Goal: Task Accomplishment & Management: Manage account settings

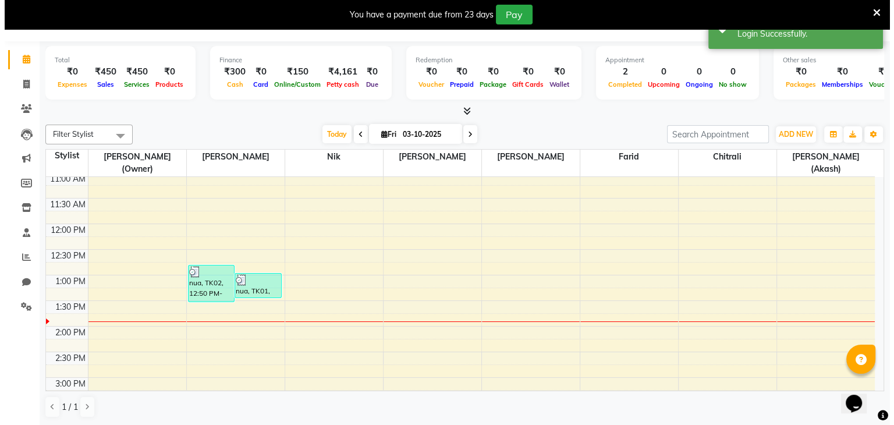
scroll to position [114, 0]
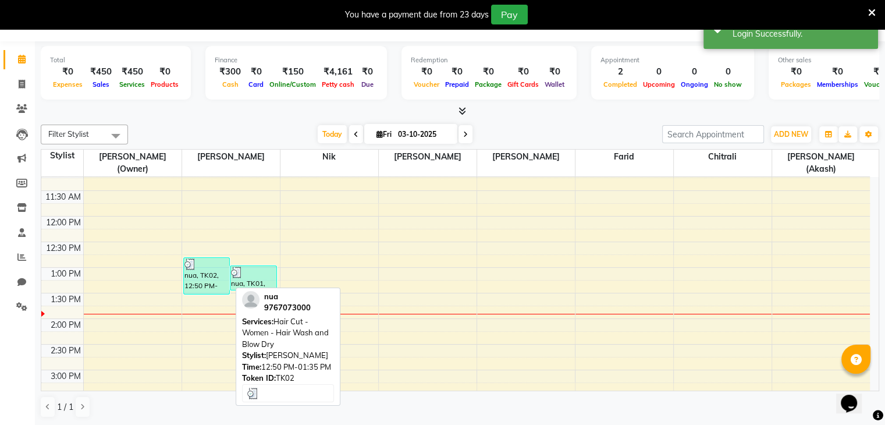
click at [208, 275] on div "nua, TK02, 12:50 PM-01:35 PM, Hair Cut - Women - Hair Wash and Blow Dry" at bounding box center [207, 276] width 46 height 36
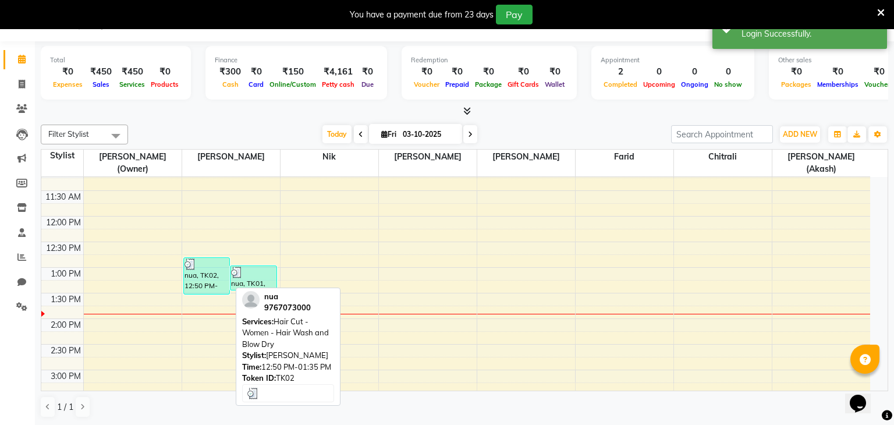
select select "3"
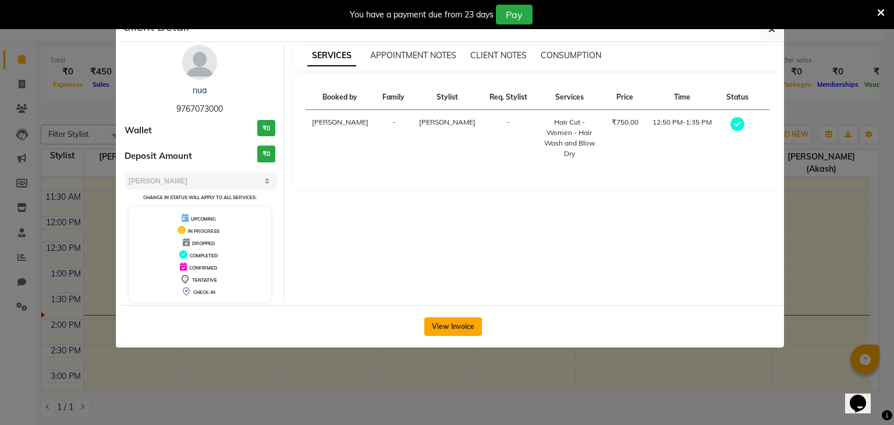
click at [463, 327] on button "View Invoice" at bounding box center [453, 326] width 58 height 19
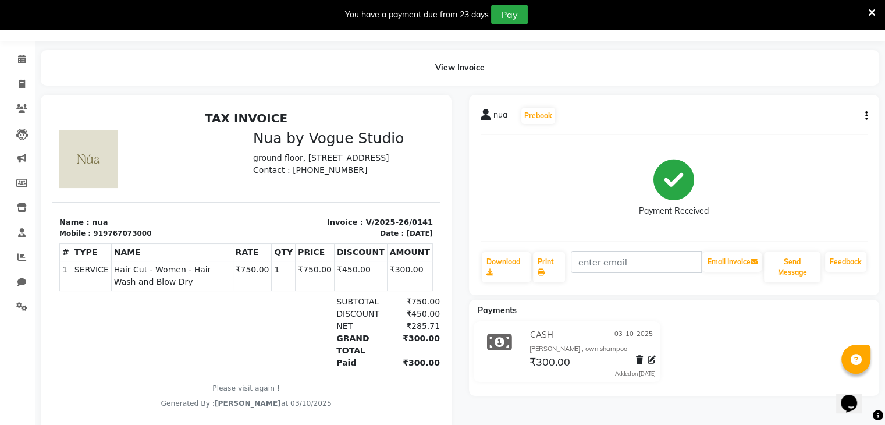
click at [494, 117] on span "nua" at bounding box center [501, 117] width 14 height 16
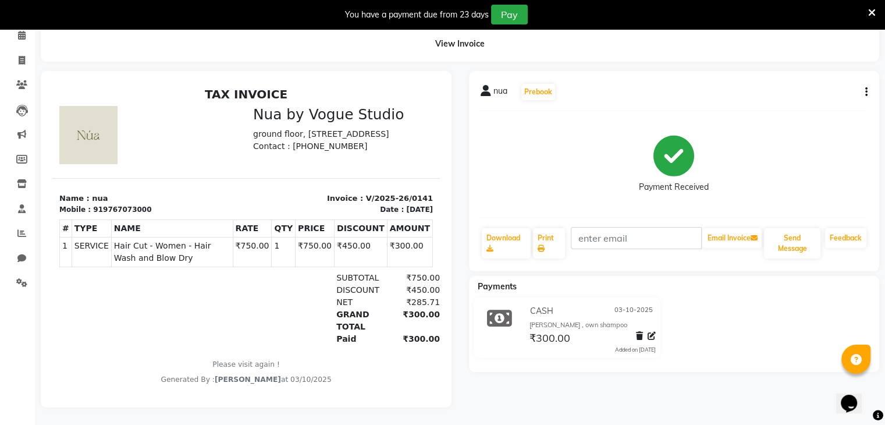
click at [491, 85] on div "nua" at bounding box center [494, 93] width 27 height 16
click at [868, 82] on div "nua Prebook Payment Received Download Print Email Invoice Send Message Feedback" at bounding box center [674, 171] width 411 height 200
click at [867, 92] on icon "button" at bounding box center [867, 92] width 2 height 1
click at [827, 99] on div "Edit Invoice" at bounding box center [808, 106] width 80 height 15
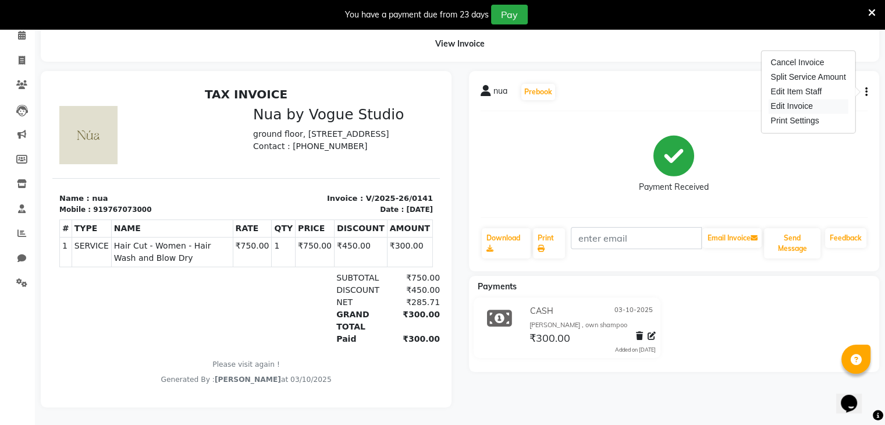
select select "service"
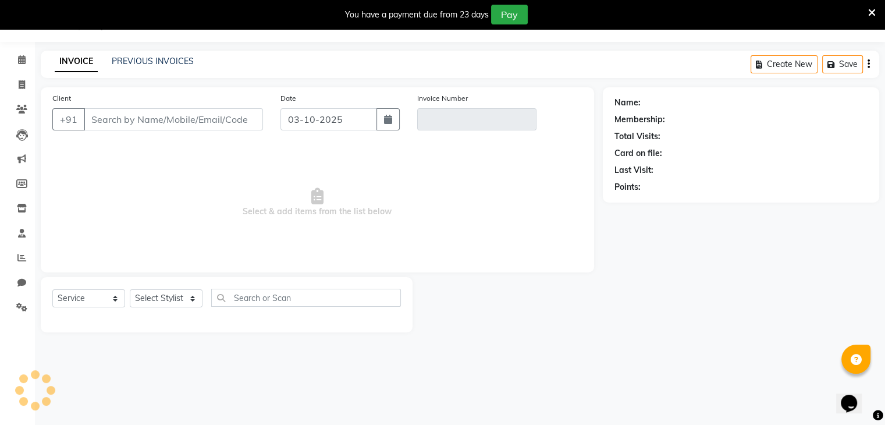
scroll to position [29, 0]
type input "9767073000"
type input "V/2025-26/0141"
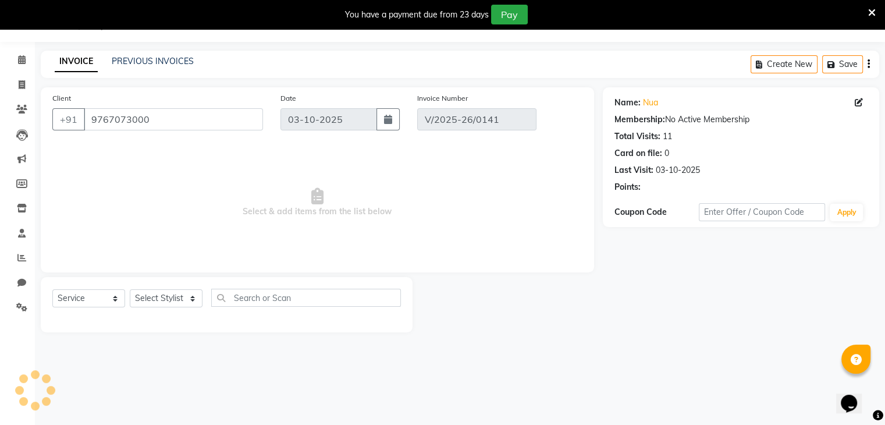
select select "select"
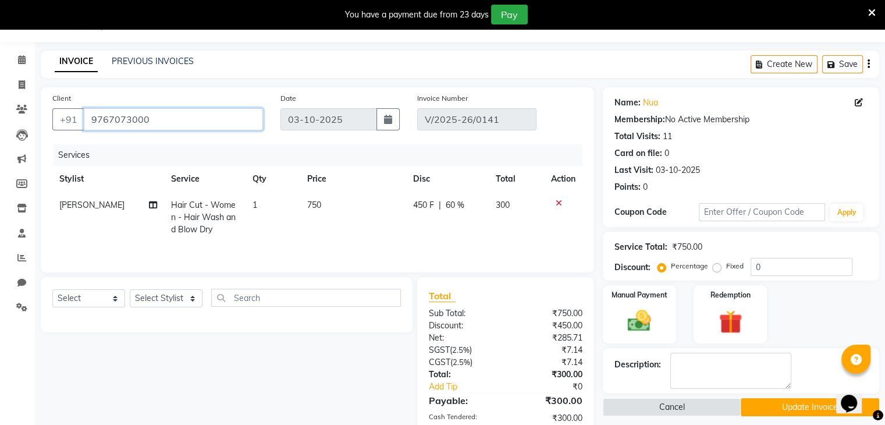
click at [214, 125] on input "9767073000" at bounding box center [173, 119] width 179 height 22
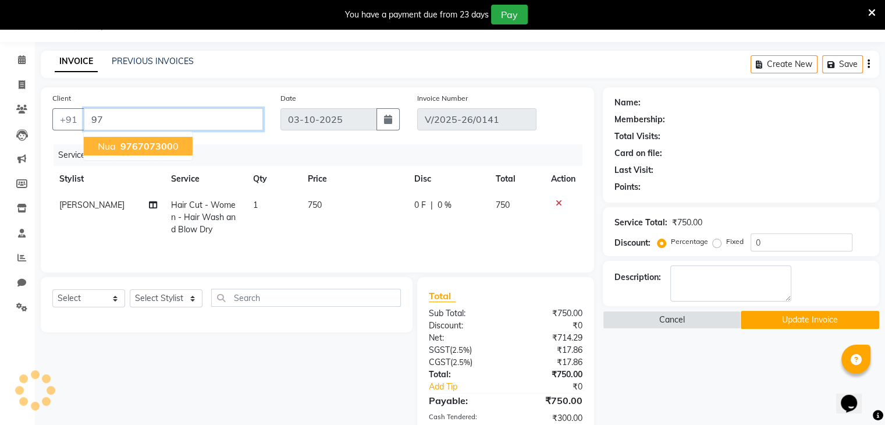
type input "9"
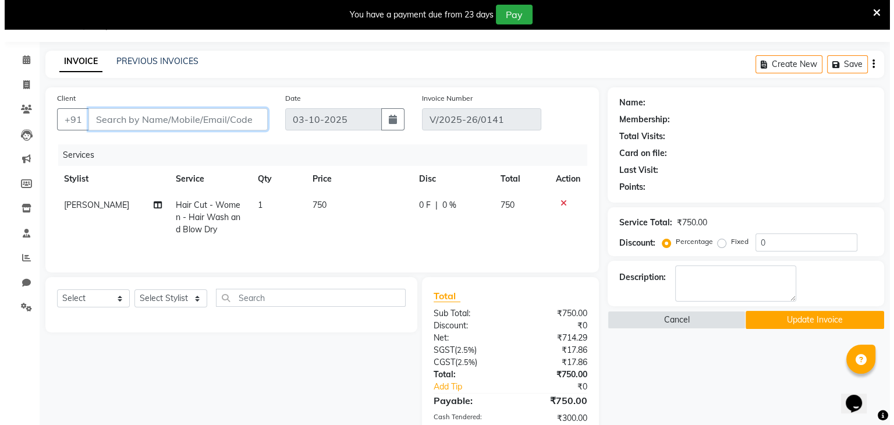
scroll to position [0, 0]
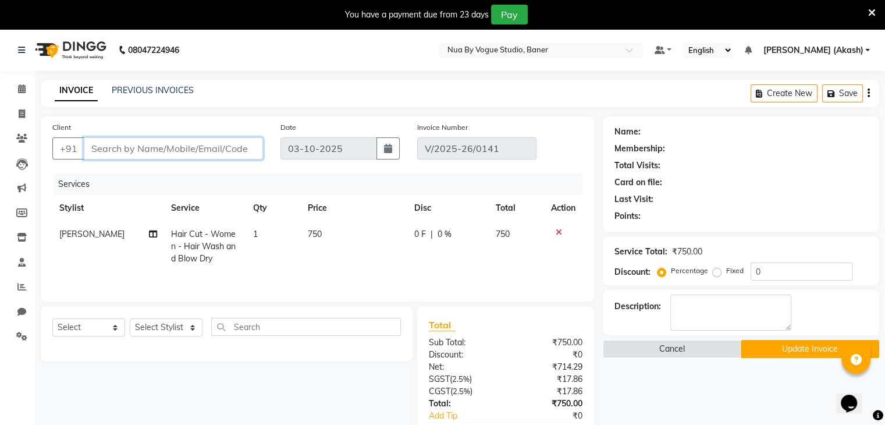
click at [198, 139] on input "Client" at bounding box center [173, 148] width 179 height 22
type input "9922084111"
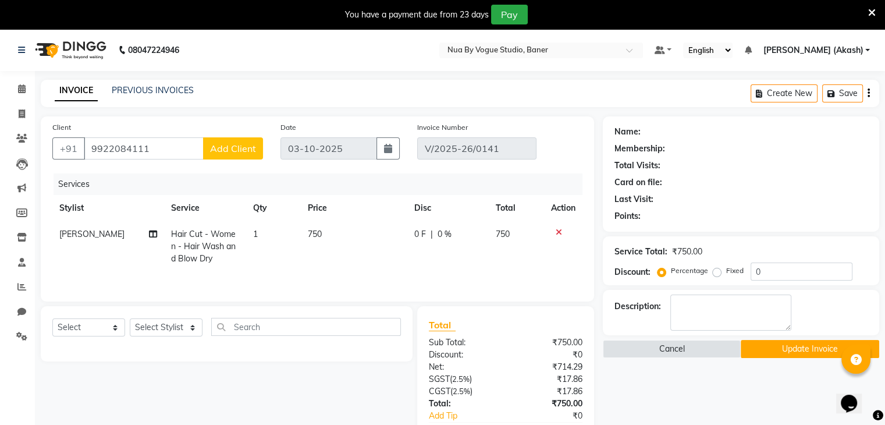
click at [238, 150] on span "Add Client" at bounding box center [233, 149] width 46 height 12
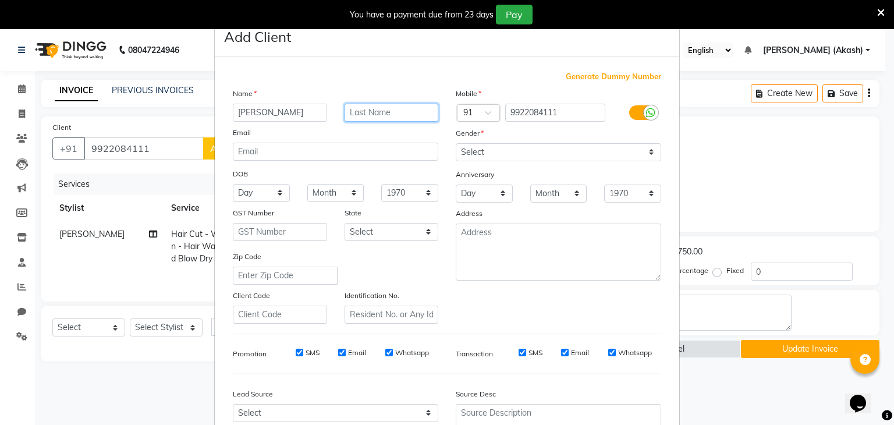
click at [372, 109] on input "text" at bounding box center [392, 113] width 94 height 18
click at [306, 118] on input "manisha" at bounding box center [280, 113] width 94 height 18
type input "manisha h"
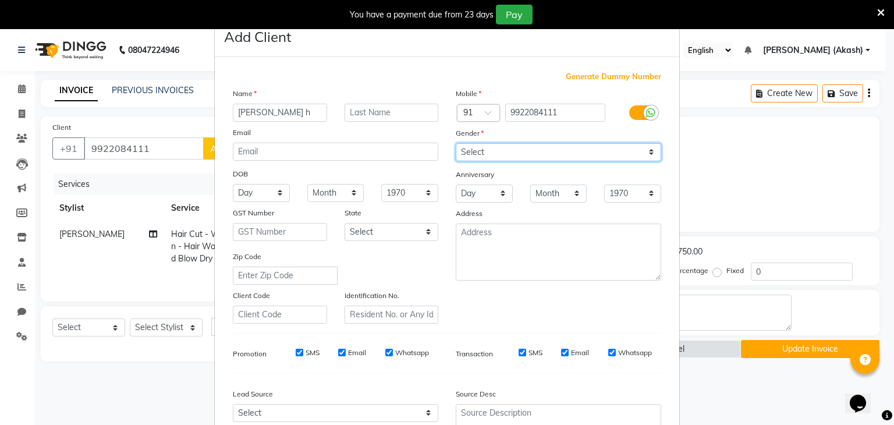
click at [466, 159] on select "Select Male Female Other Prefer Not To Say" at bounding box center [558, 152] width 205 height 18
select select "female"
click at [456, 144] on select "Select Male Female Other Prefer Not To Say" at bounding box center [558, 152] width 205 height 18
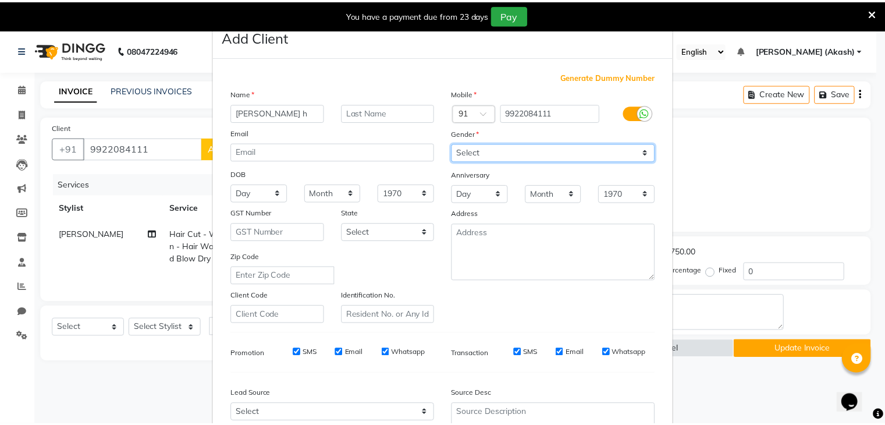
scroll to position [118, 0]
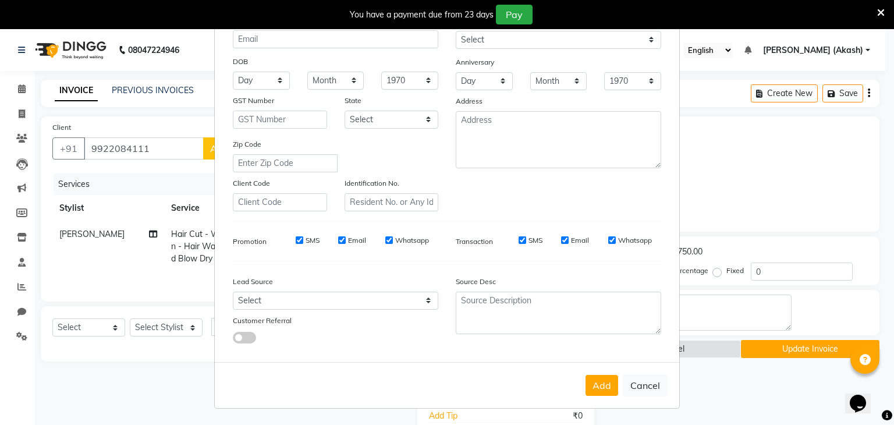
click at [519, 238] on input "SMS" at bounding box center [523, 240] width 8 height 8
checkbox input "false"
click at [587, 377] on button "Add" at bounding box center [602, 385] width 33 height 21
select select
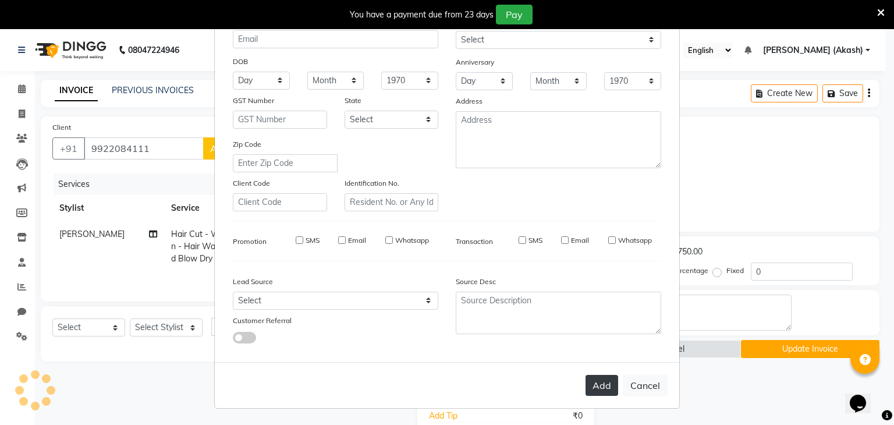
select select
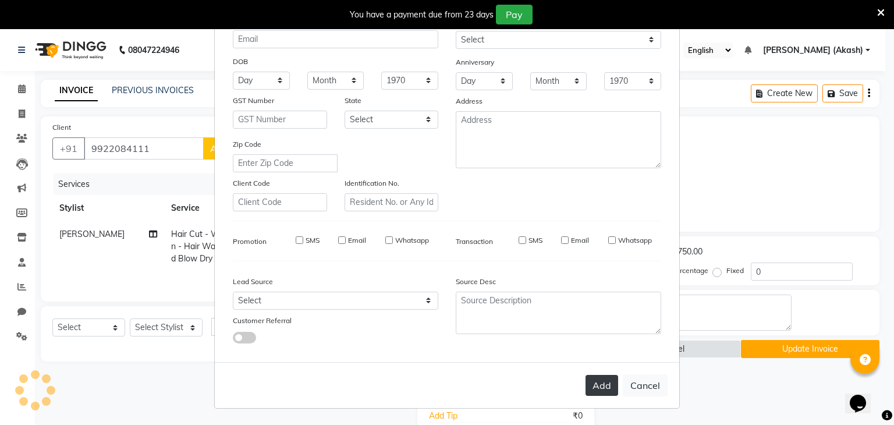
checkbox input "false"
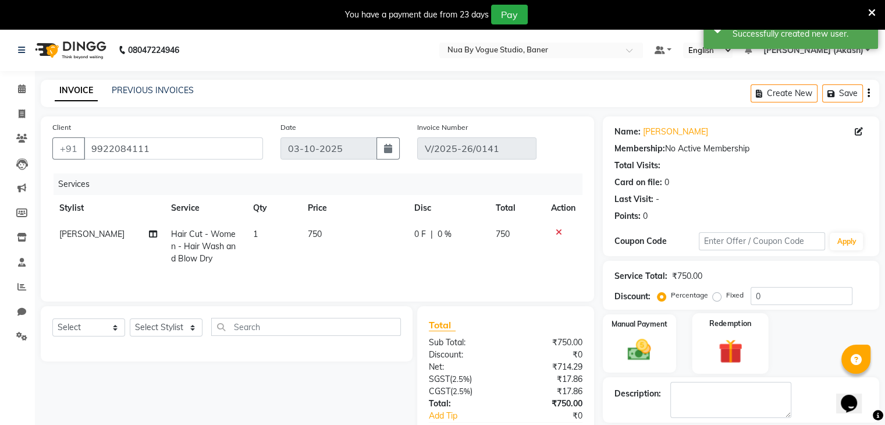
scroll to position [112, 0]
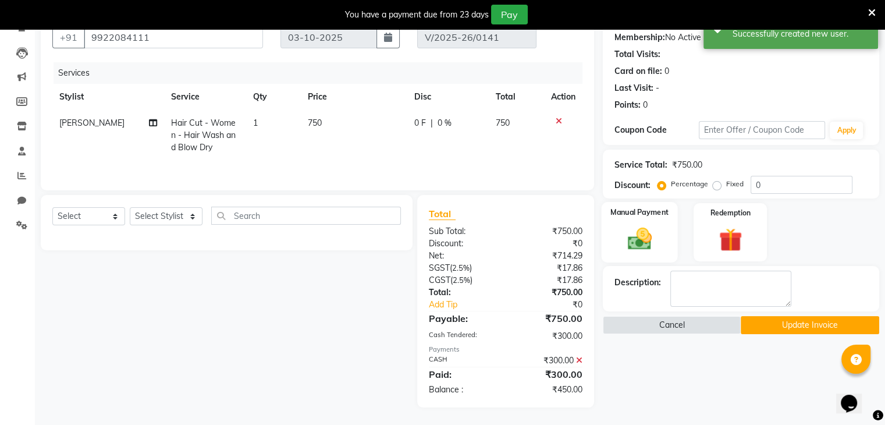
click at [638, 243] on img at bounding box center [639, 239] width 39 height 28
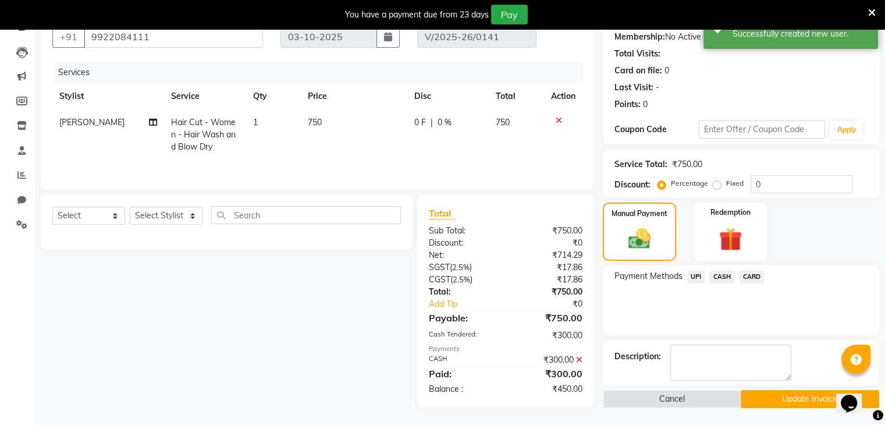
click at [694, 280] on span "UPI" at bounding box center [696, 276] width 18 height 13
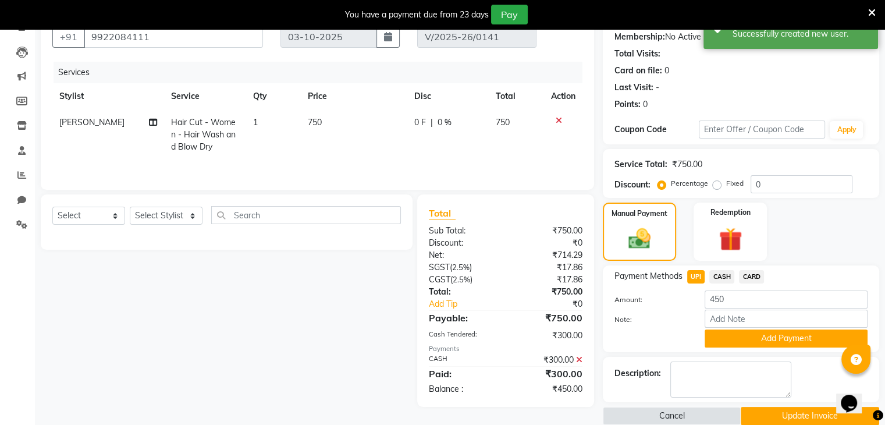
scroll to position [130, 0]
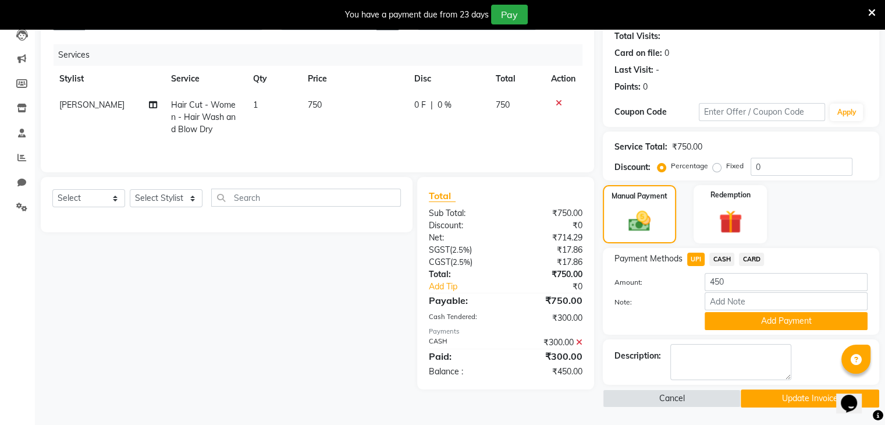
click at [577, 338] on icon at bounding box center [579, 342] width 6 height 8
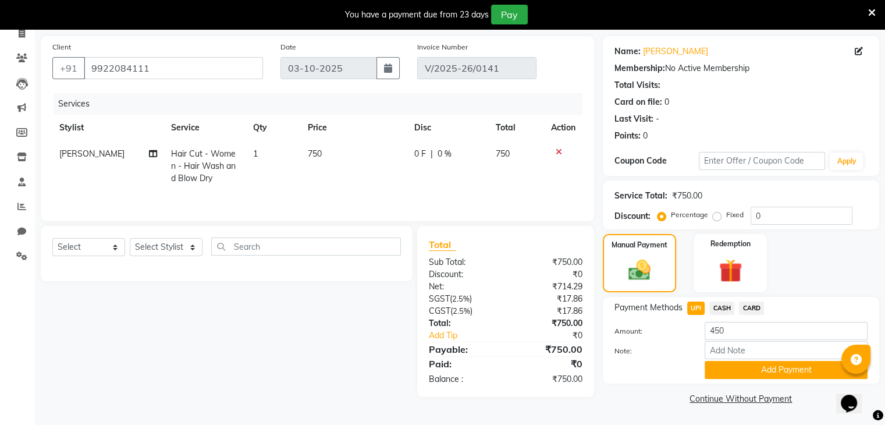
scroll to position [81, 0]
click at [421, 151] on span "0 F" at bounding box center [420, 154] width 12 height 12
select select "89263"
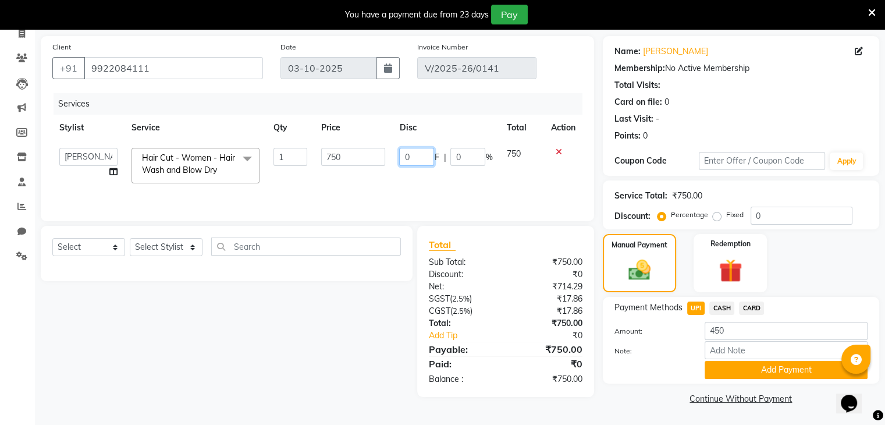
click at [417, 156] on input "0" at bounding box center [416, 157] width 35 height 18
type input "3"
type input "350"
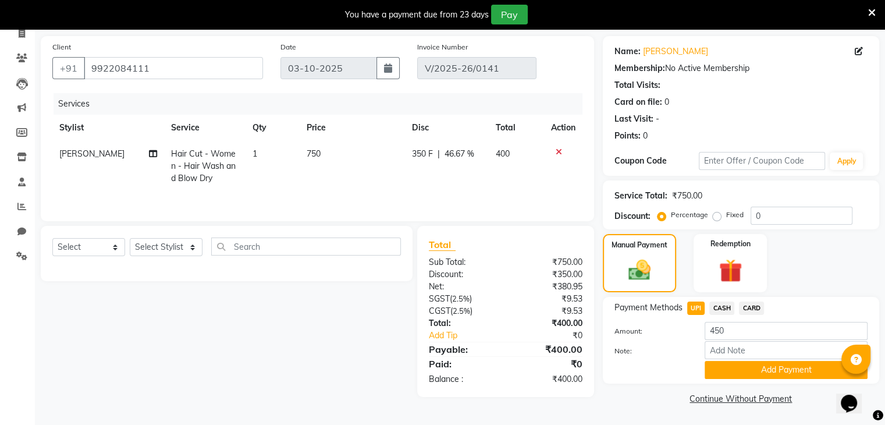
click at [426, 172] on td "350 F | 46.67 %" at bounding box center [447, 166] width 84 height 51
select select "89263"
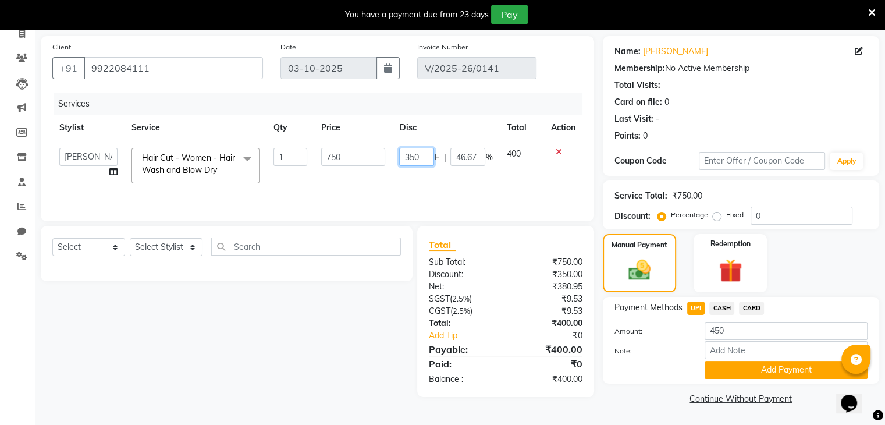
click at [423, 152] on input "350" at bounding box center [416, 157] width 35 height 18
type input "3"
type input "450"
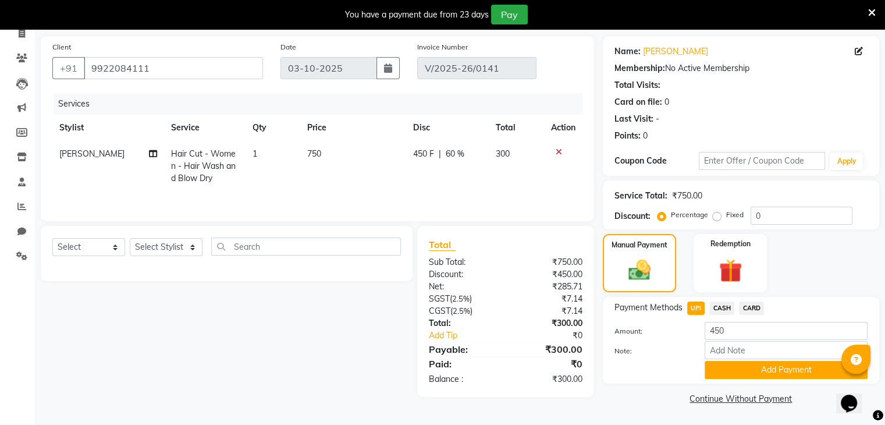
click at [432, 171] on td "450 F | 60 %" at bounding box center [447, 166] width 83 height 51
select select "89263"
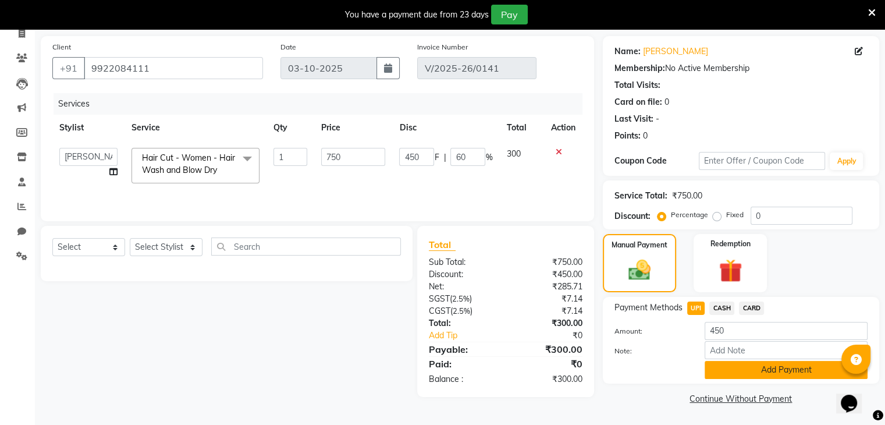
click at [723, 364] on button "Add Payment" at bounding box center [786, 370] width 163 height 18
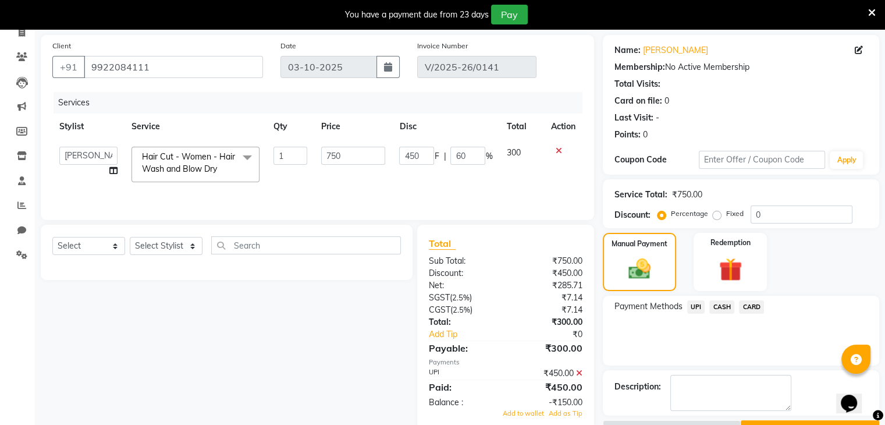
click at [718, 310] on span "CASH" at bounding box center [722, 306] width 25 height 13
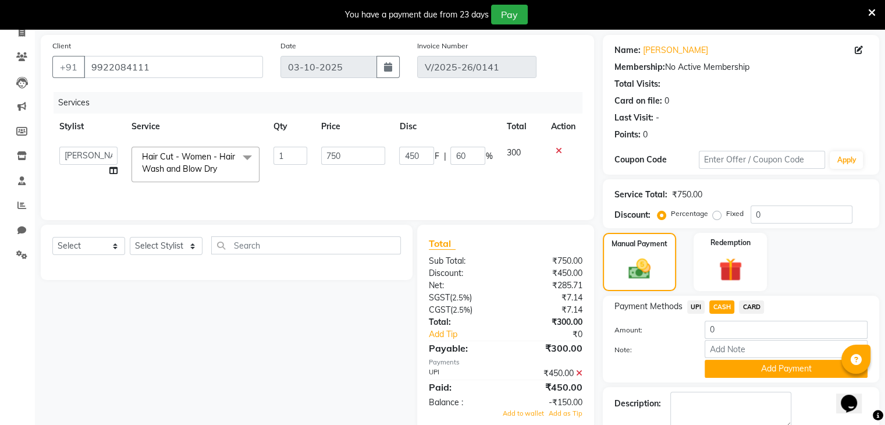
scroll to position [130, 0]
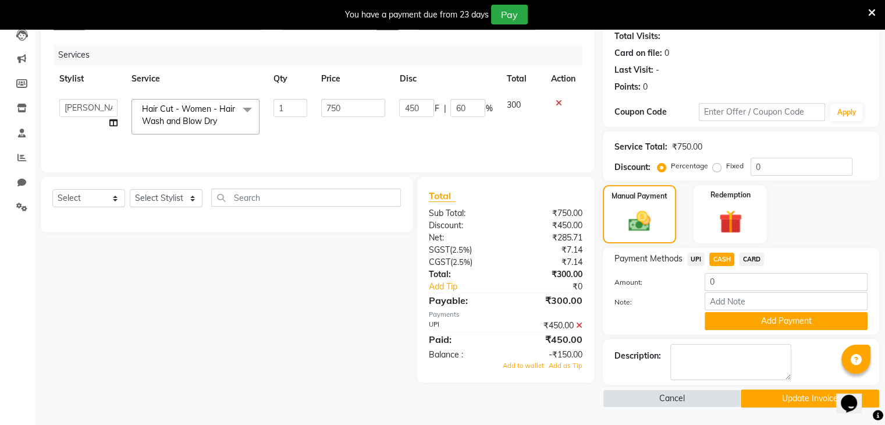
click at [577, 326] on icon at bounding box center [579, 325] width 6 height 8
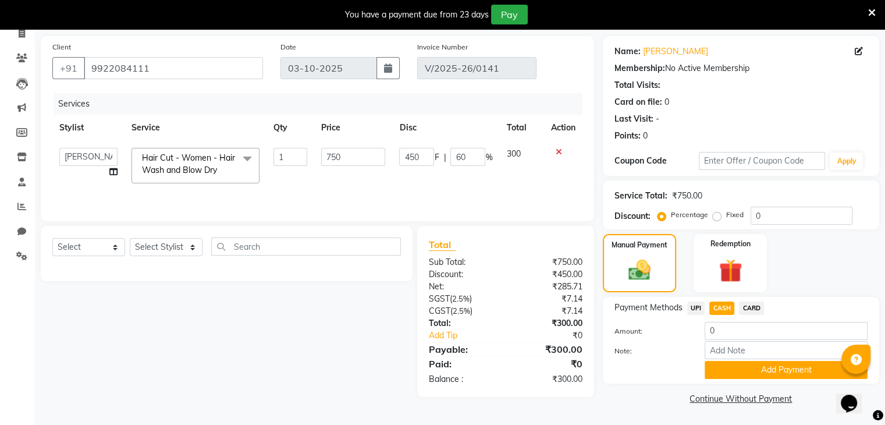
scroll to position [81, 0]
click at [729, 373] on button "Add Payment" at bounding box center [786, 370] width 163 height 18
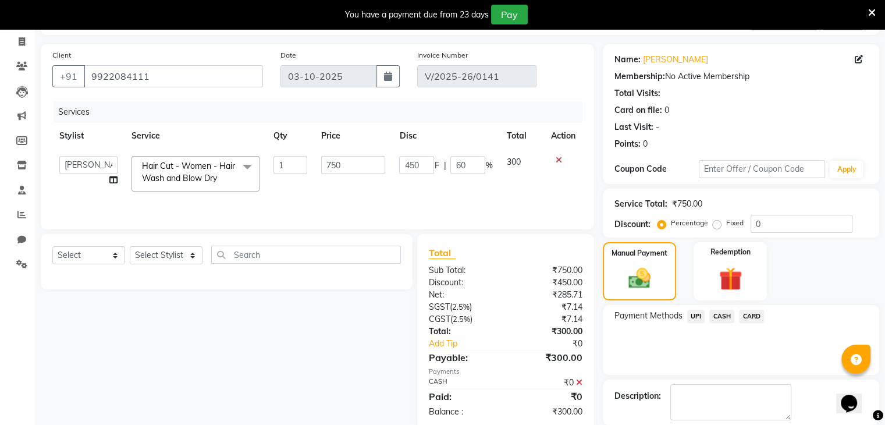
scroll to position [112, 0]
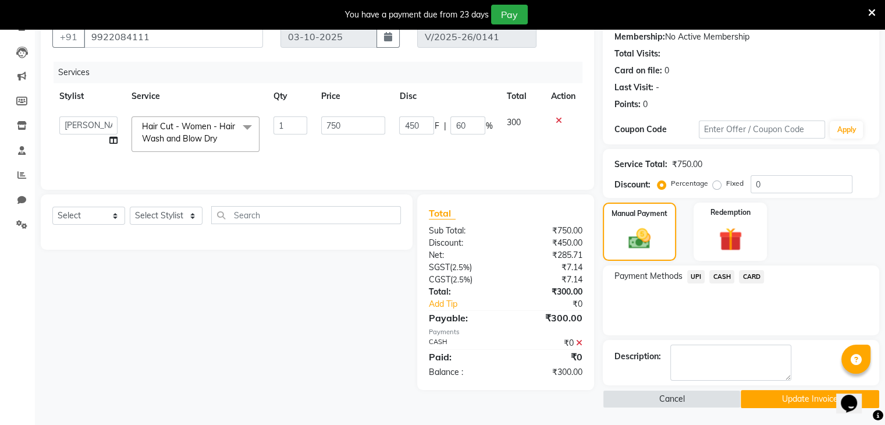
click at [765, 391] on button "Update Invoice" at bounding box center [810, 399] width 139 height 18
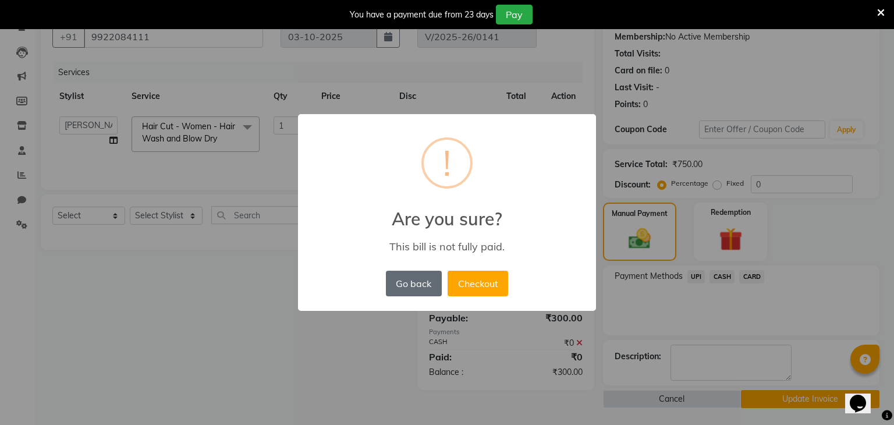
click at [407, 292] on button "Go back" at bounding box center [414, 284] width 56 height 26
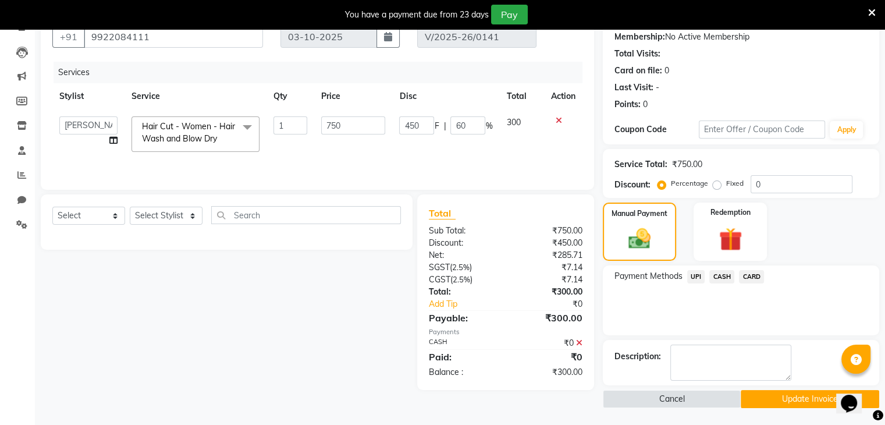
click at [503, 158] on td "300" at bounding box center [521, 133] width 44 height 49
click at [574, 341] on div "₹0" at bounding box center [549, 343] width 86 height 12
click at [581, 345] on icon at bounding box center [579, 343] width 6 height 8
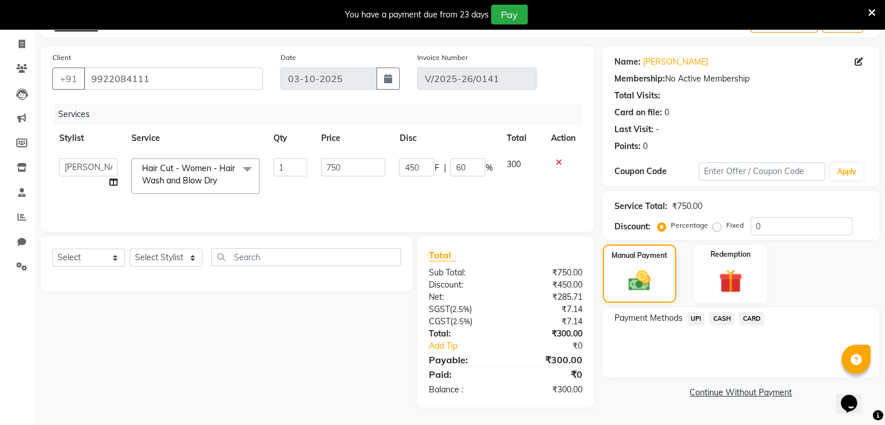
scroll to position [70, 0]
click at [732, 315] on span "CASH" at bounding box center [722, 318] width 25 height 13
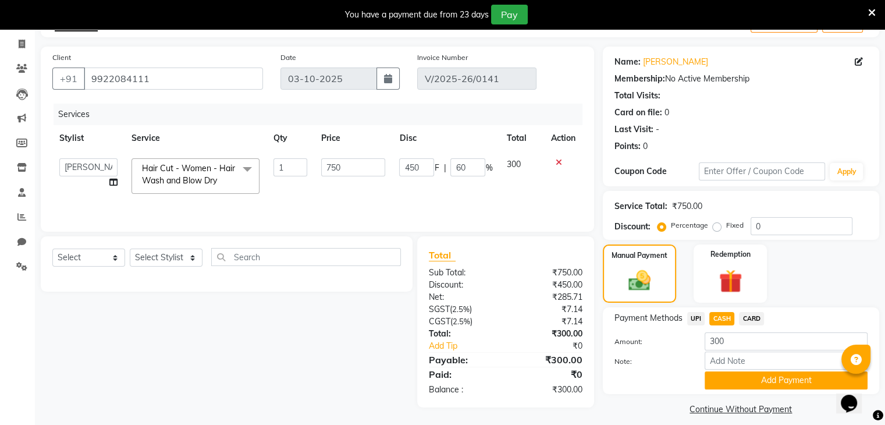
scroll to position [81, 0]
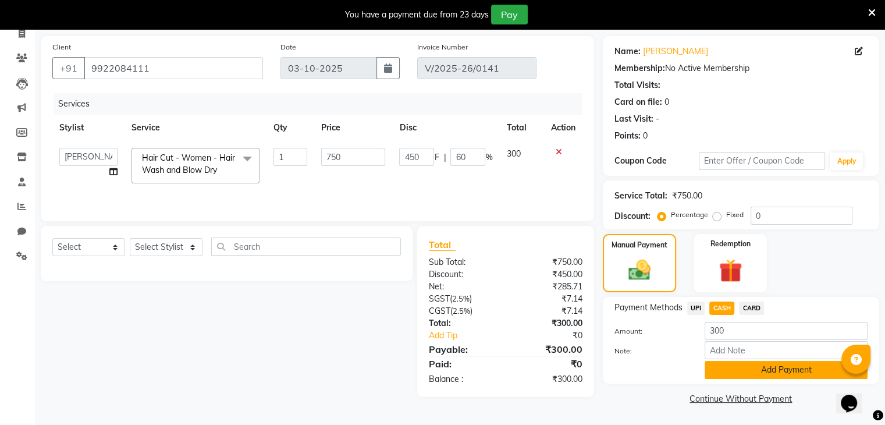
click at [720, 363] on button "Add Payment" at bounding box center [786, 370] width 163 height 18
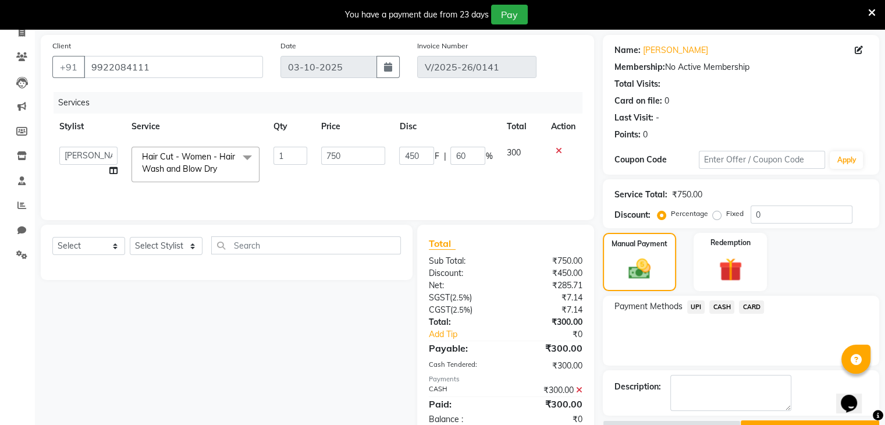
scroll to position [112, 0]
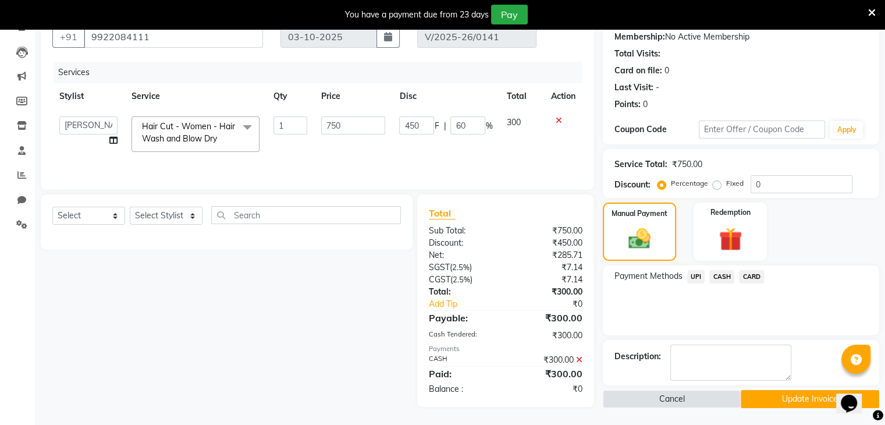
click at [773, 403] on button "Update Invoice" at bounding box center [810, 399] width 139 height 18
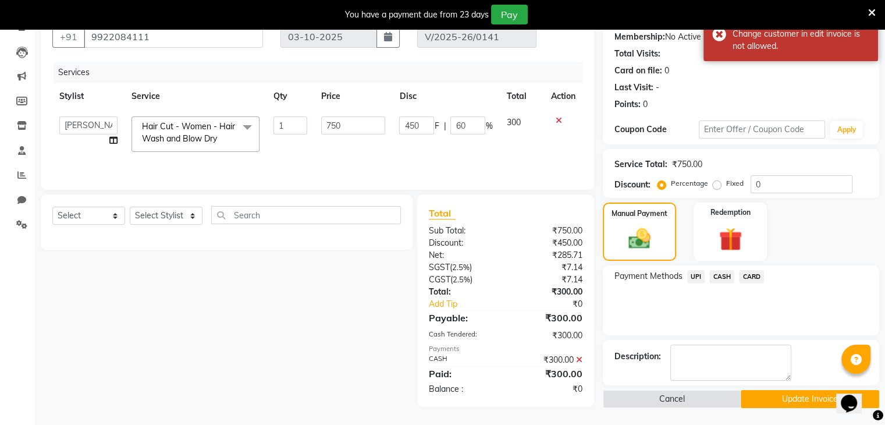
click at [866, 13] on div "You have a payment due from 23 days Pay" at bounding box center [437, 15] width 864 height 20
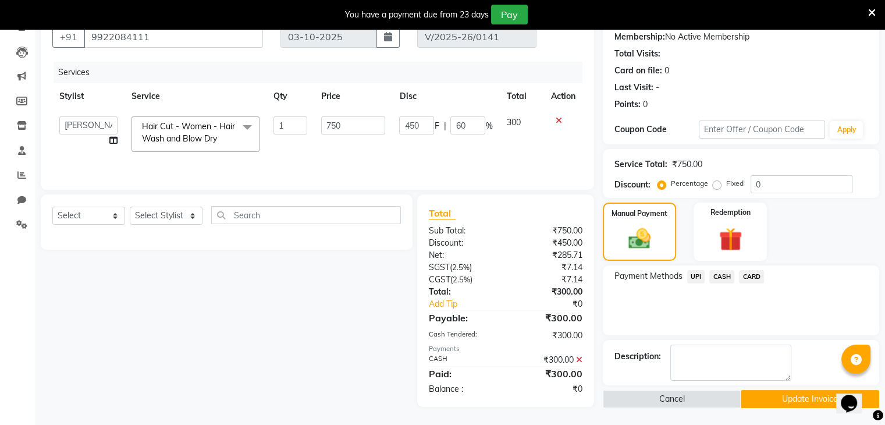
click at [873, 12] on icon at bounding box center [872, 13] width 8 height 10
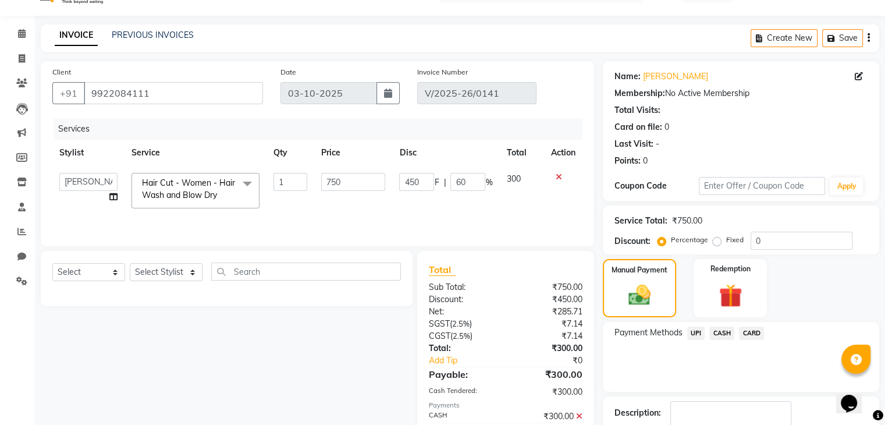
scroll to position [82, 0]
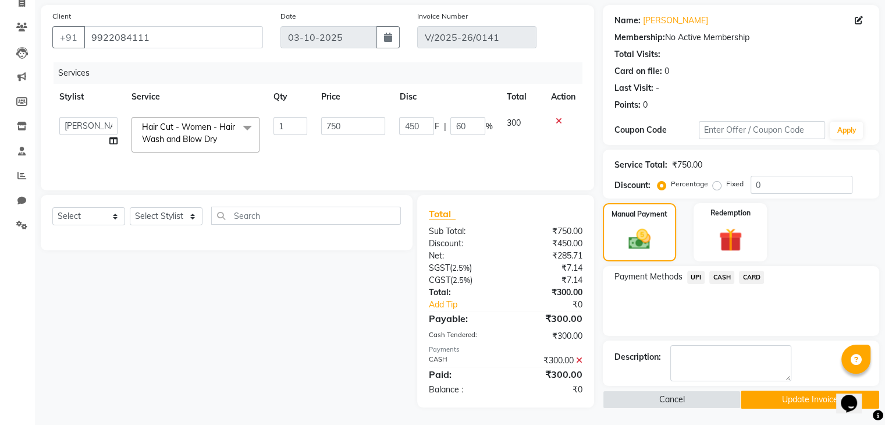
click at [719, 276] on span "CASH" at bounding box center [722, 277] width 25 height 13
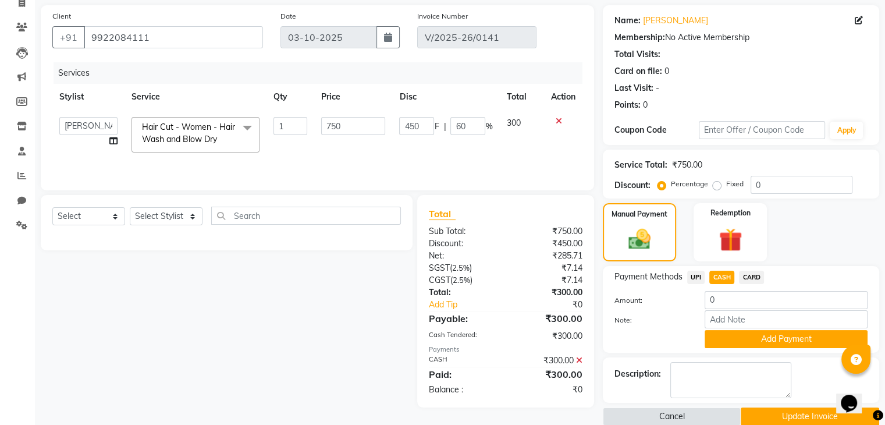
click at [576, 360] on icon at bounding box center [579, 360] width 6 height 8
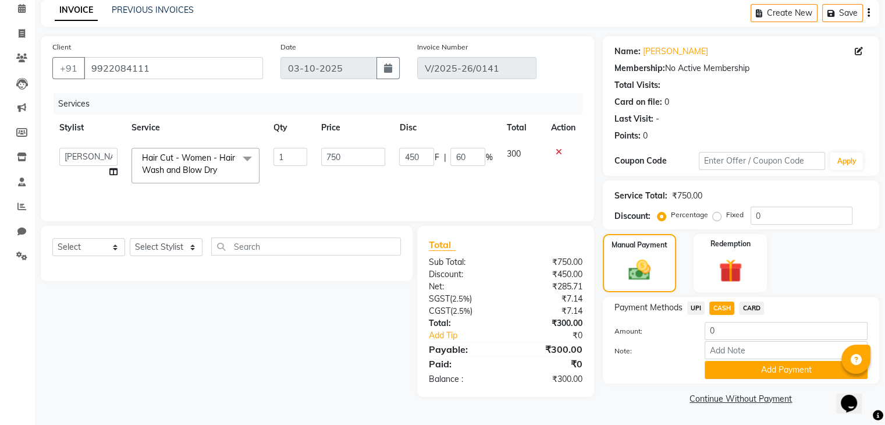
click at [547, 188] on td at bounding box center [563, 165] width 38 height 49
click at [733, 374] on button "Add Payment" at bounding box center [786, 370] width 163 height 18
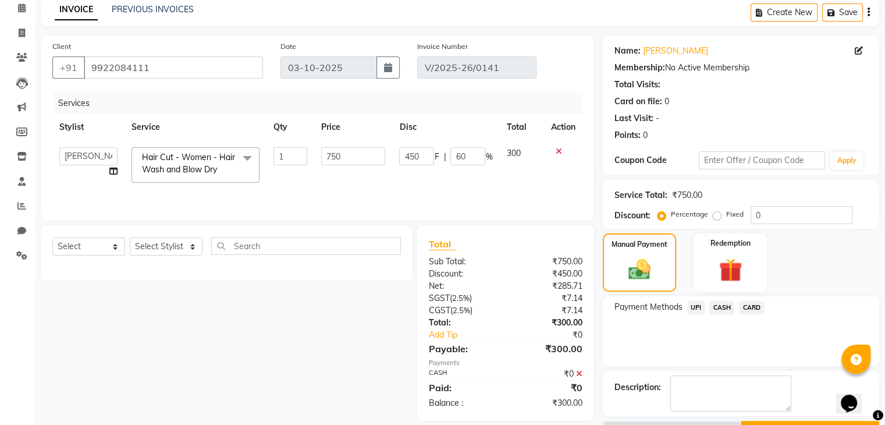
scroll to position [82, 0]
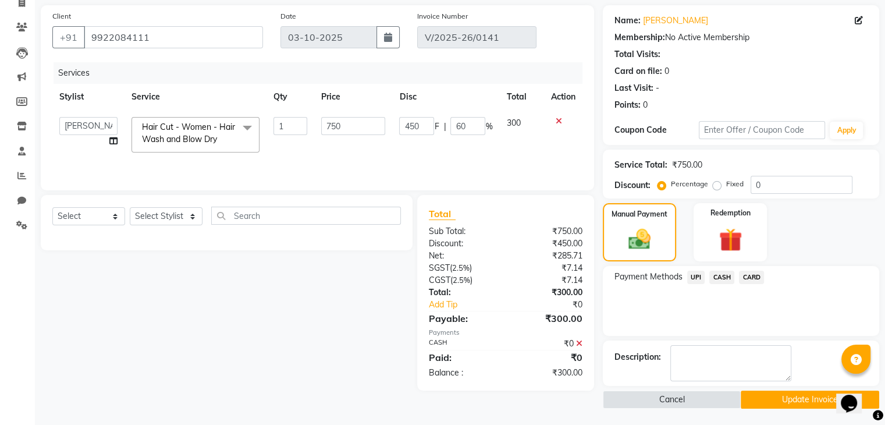
click at [578, 343] on icon at bounding box center [579, 343] width 6 height 8
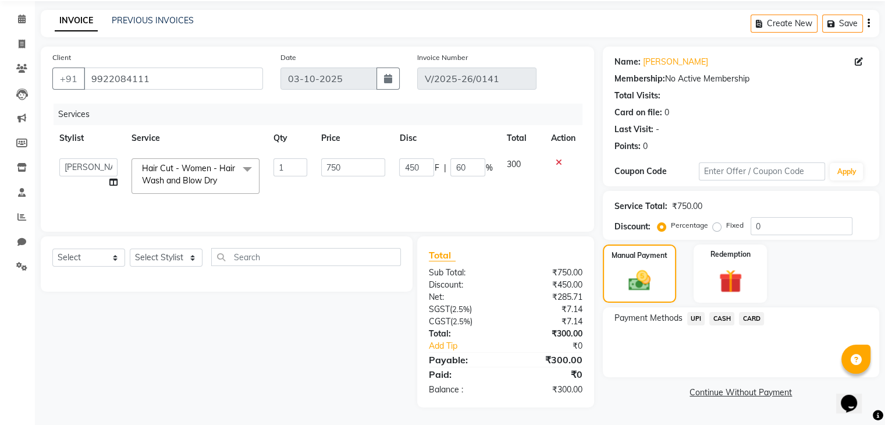
click at [712, 314] on span "CASH" at bounding box center [722, 318] width 25 height 13
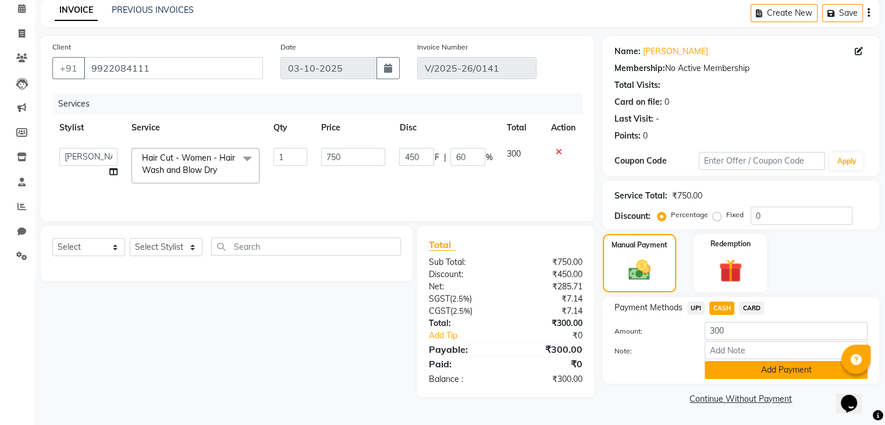
click at [724, 370] on button "Add Payment" at bounding box center [786, 370] width 163 height 18
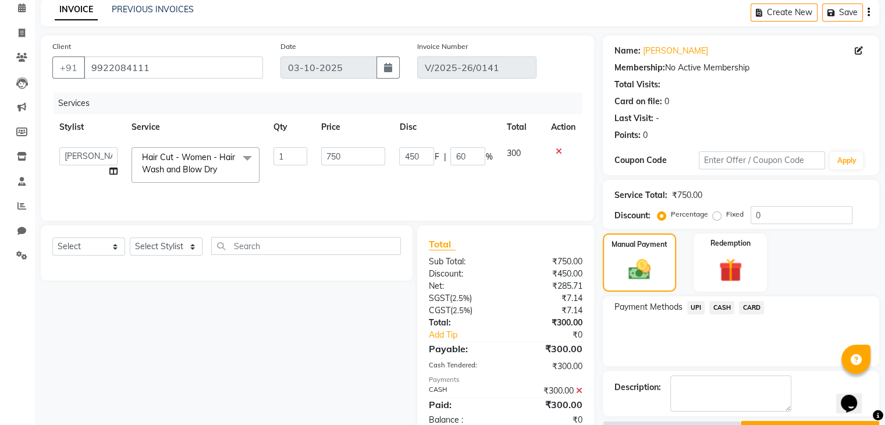
scroll to position [82, 0]
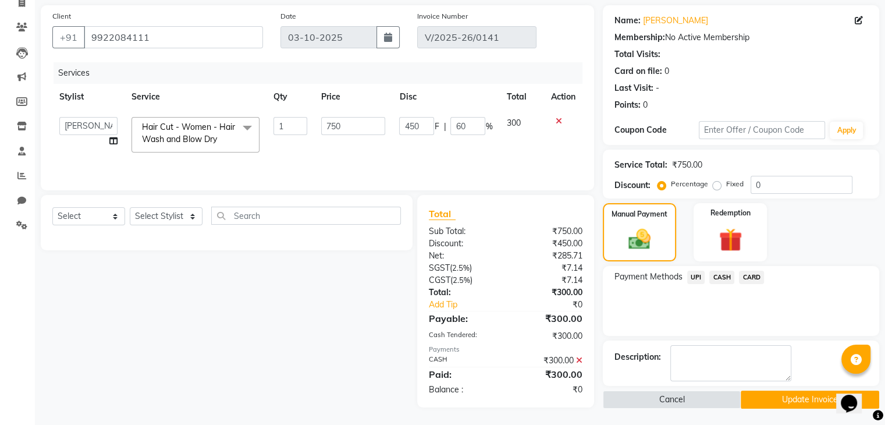
click at [773, 402] on button "Update Invoice" at bounding box center [810, 400] width 139 height 18
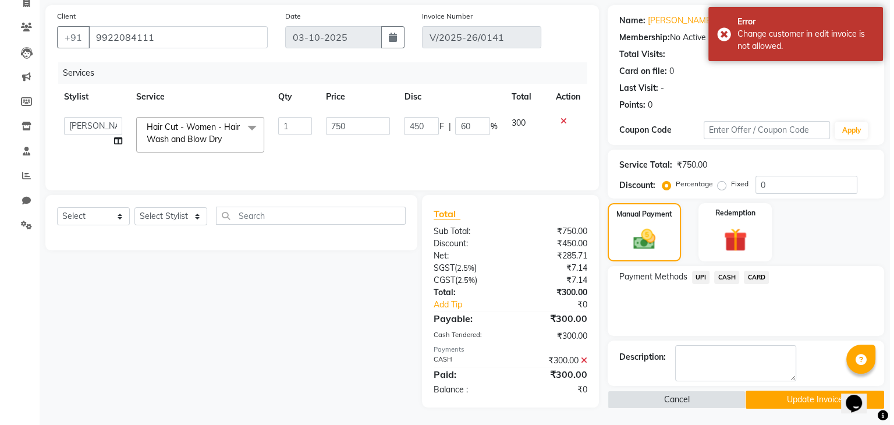
scroll to position [0, 0]
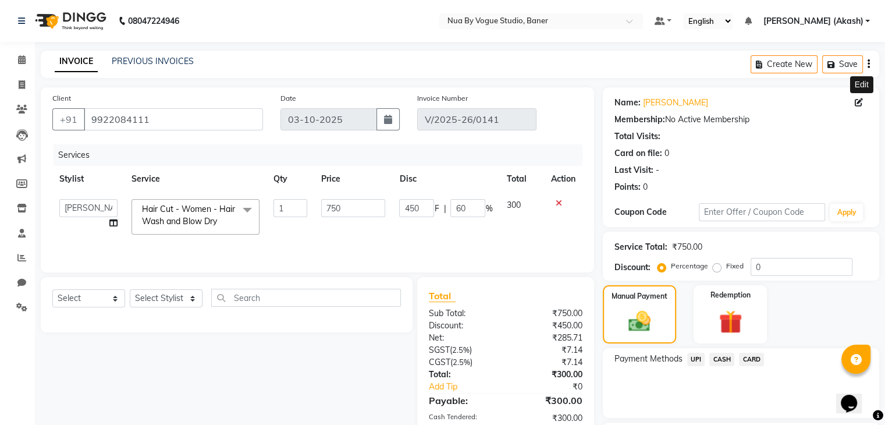
click at [859, 102] on icon at bounding box center [859, 102] width 8 height 8
select select "female"
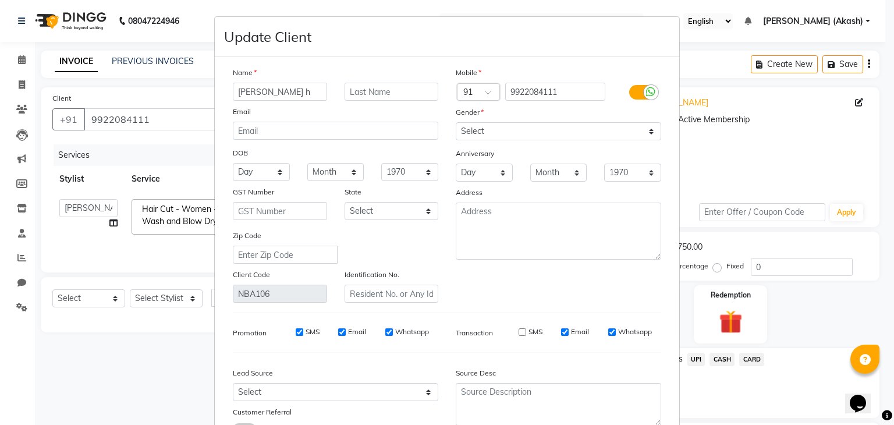
scroll to position [98, 0]
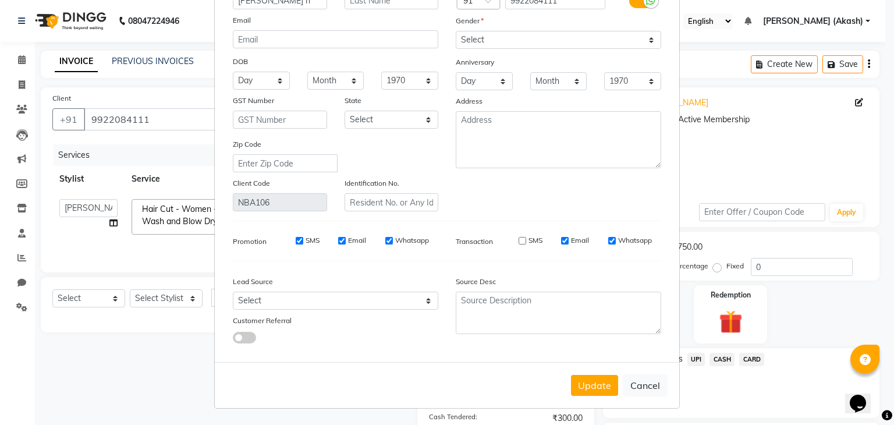
click at [296, 240] on input "SMS" at bounding box center [300, 241] width 8 height 8
checkbox input "false"
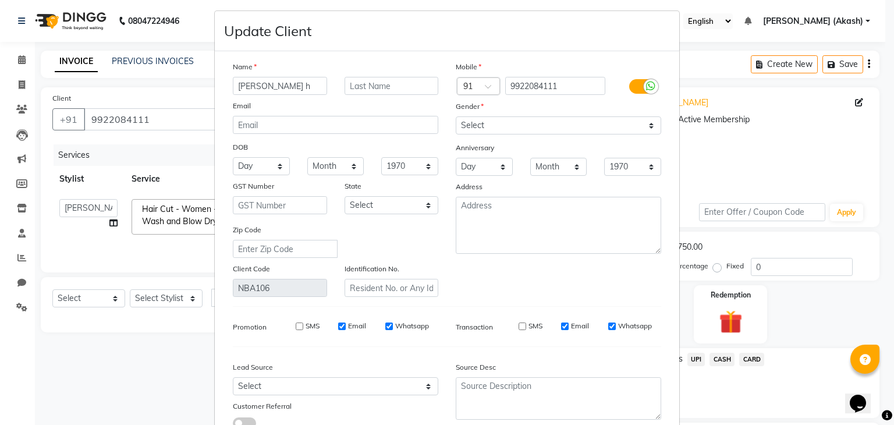
scroll to position [0, 0]
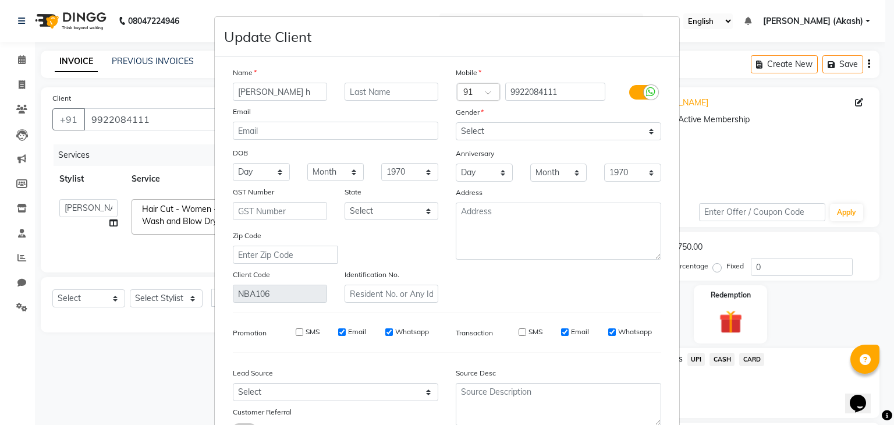
click at [385, 336] on input "Whatsapp" at bounding box center [389, 332] width 8 height 8
checkbox input "false"
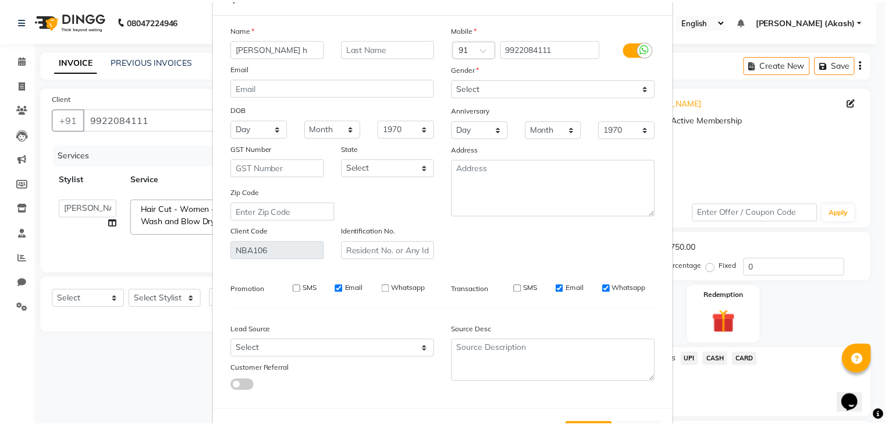
scroll to position [98, 0]
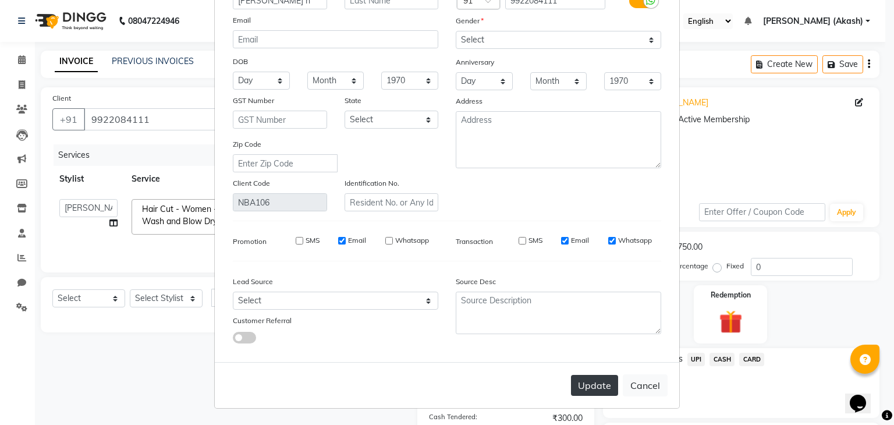
click at [589, 375] on button "Update" at bounding box center [594, 385] width 47 height 21
select select
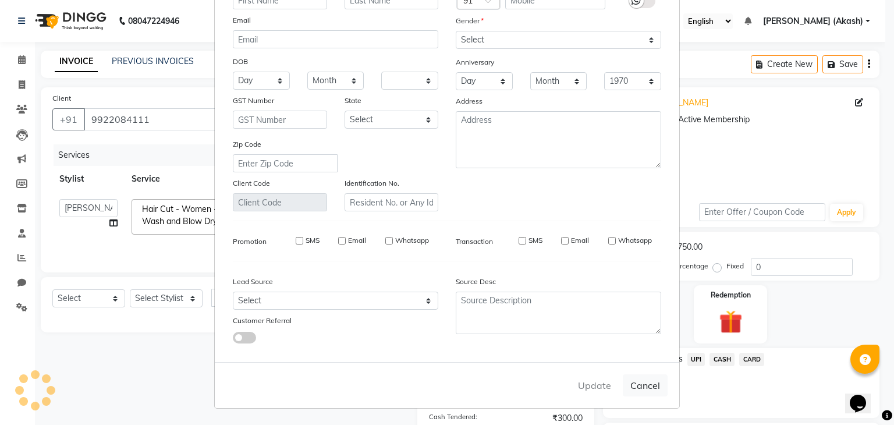
select select
checkbox input "false"
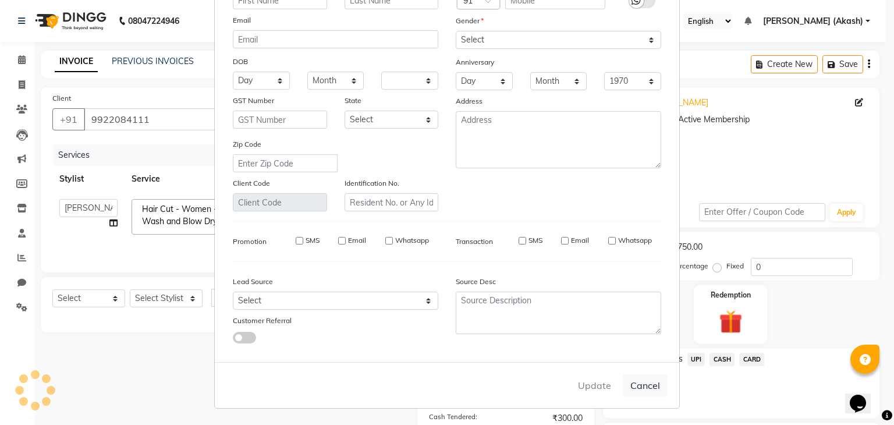
checkbox input "false"
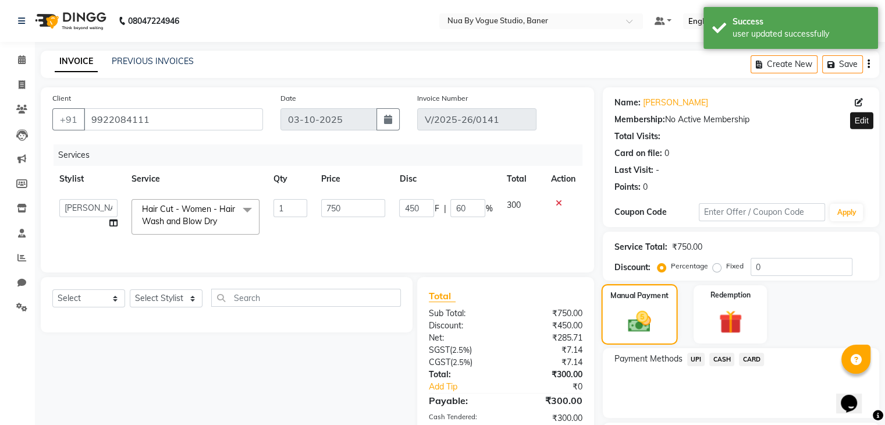
scroll to position [82, 0]
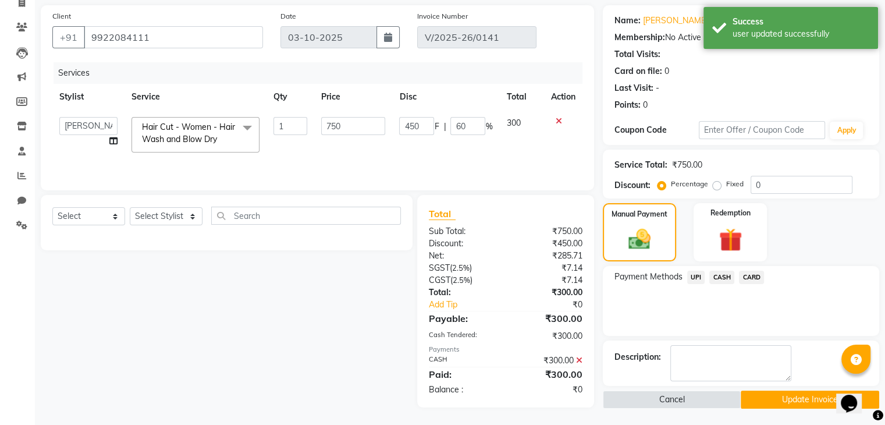
click at [763, 397] on button "Update Invoice" at bounding box center [810, 400] width 139 height 18
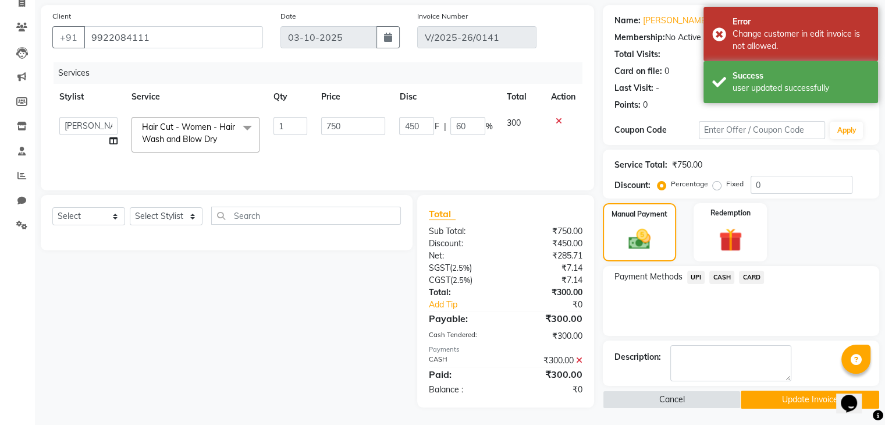
click at [763, 397] on button "Update Invoice" at bounding box center [810, 400] width 139 height 18
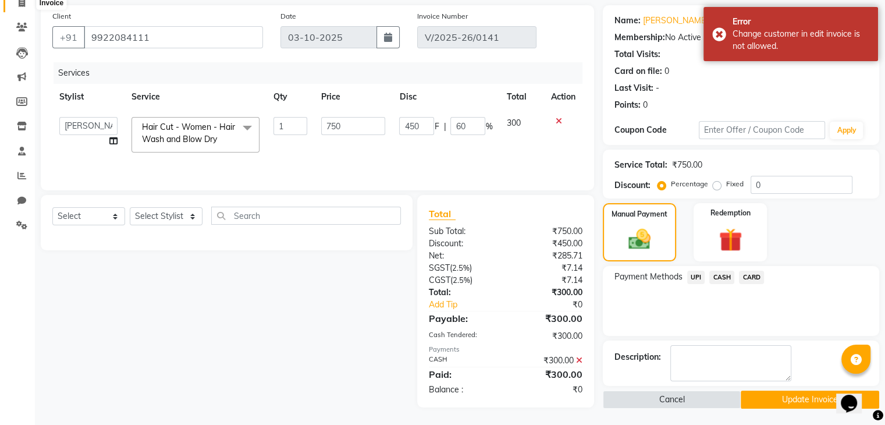
click at [21, 3] on icon at bounding box center [22, 2] width 6 height 9
select select "service"
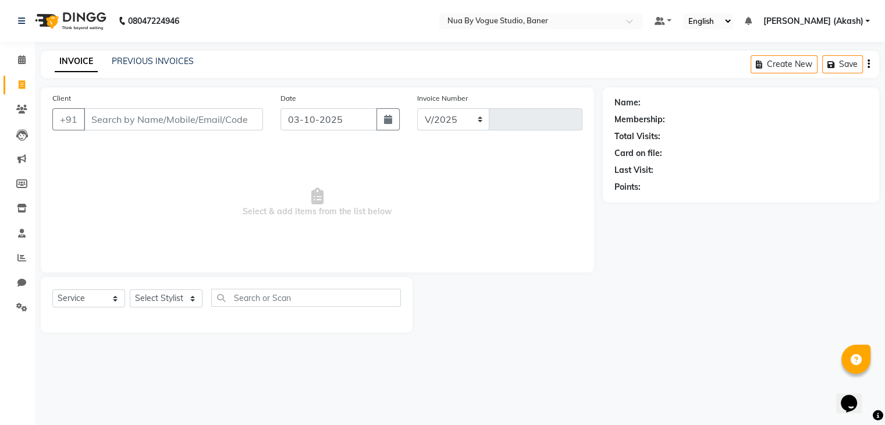
select select "8764"
type input "0142"
click at [26, 56] on span at bounding box center [22, 60] width 20 height 13
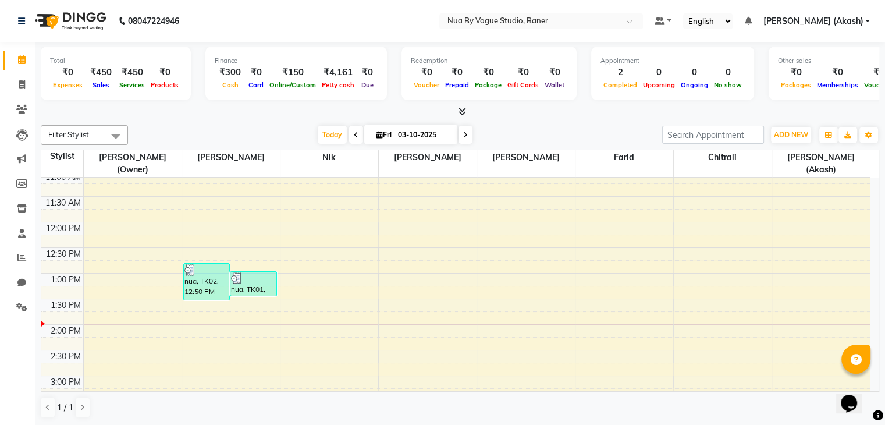
scroll to position [109, 0]
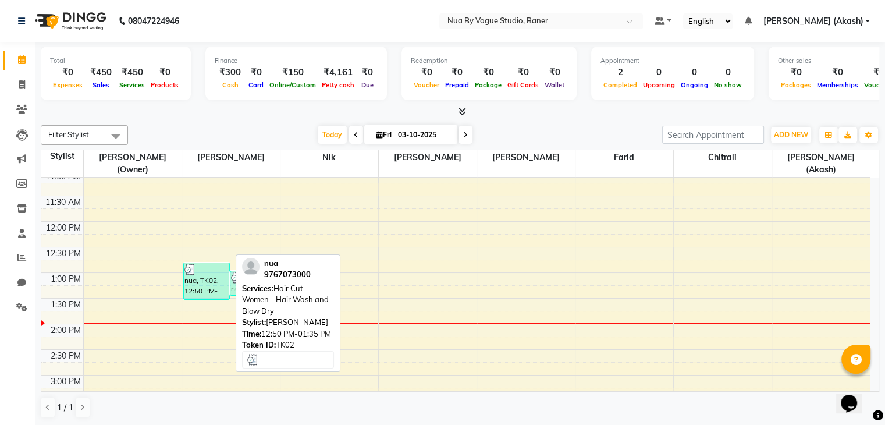
click at [196, 288] on div "nua, TK02, 12:50 PM-01:35 PM, Hair Cut - Women - Hair Wash and Blow Dry" at bounding box center [207, 281] width 46 height 36
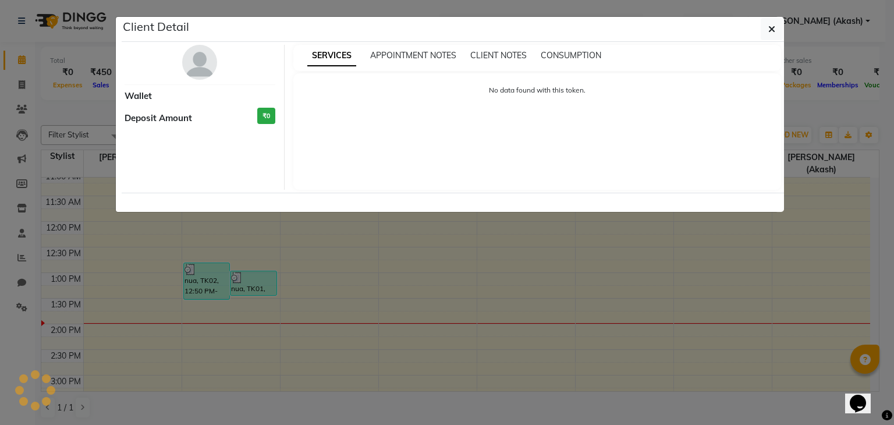
select select "3"
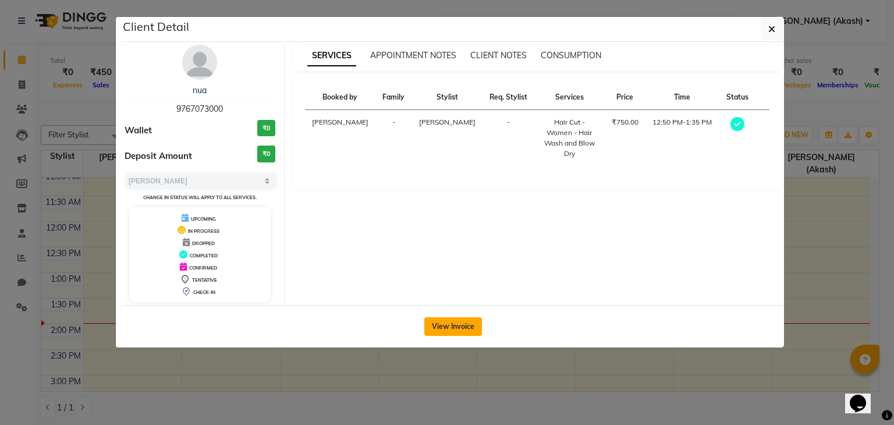
click at [462, 321] on button "View Invoice" at bounding box center [453, 326] width 58 height 19
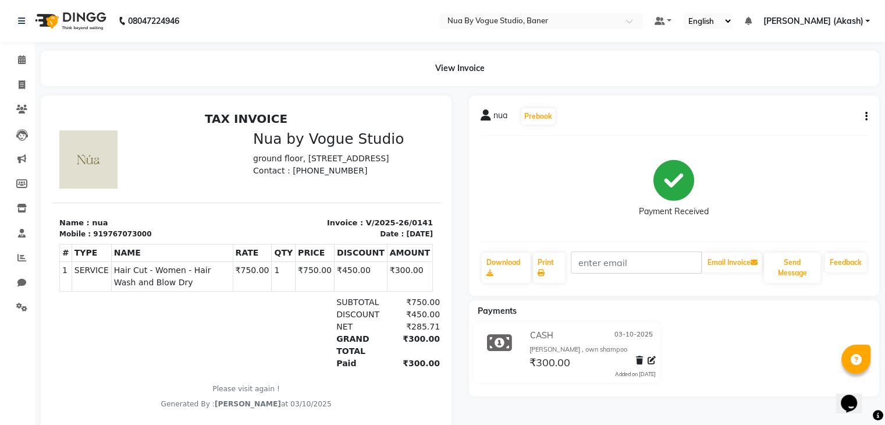
click at [868, 115] on div "nua Prebook Payment Received Download Print Email Invoice Send Message Feedback" at bounding box center [674, 195] width 411 height 200
click at [867, 115] on div "nua Prebook Payment Received Download Print Email Invoice Send Message Feedback" at bounding box center [674, 195] width 411 height 200
click at [867, 116] on icon "button" at bounding box center [867, 116] width 2 height 1
click at [821, 129] on div "Edit Invoice" at bounding box center [808, 131] width 80 height 15
select select "service"
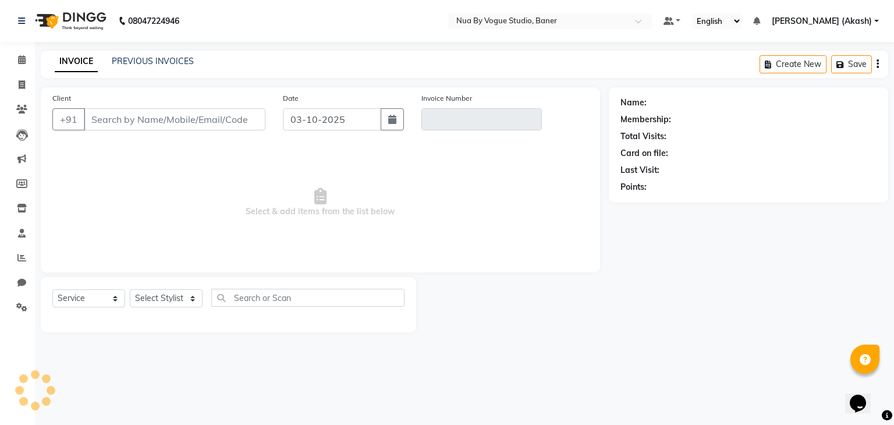
type input "9767073000"
type input "V/2025-26/0141"
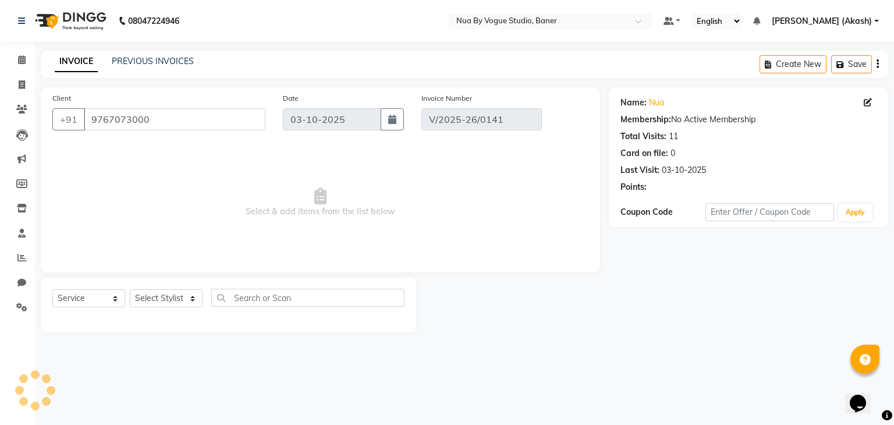
select select "select"
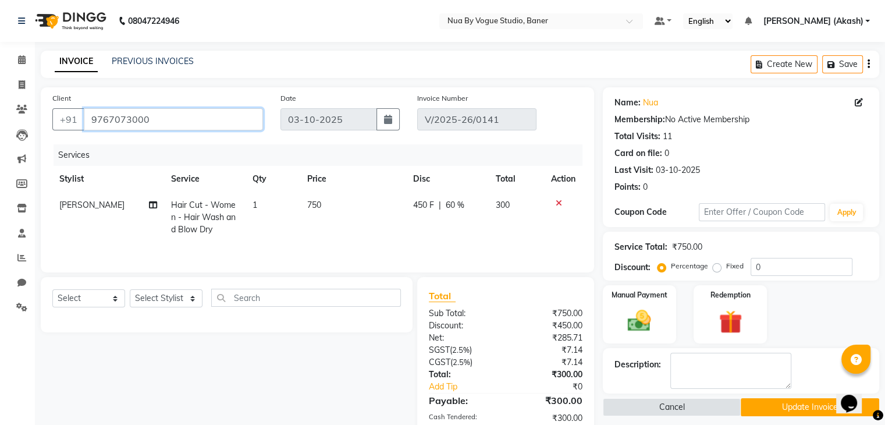
click at [234, 119] on input "9767073000" at bounding box center [173, 119] width 179 height 22
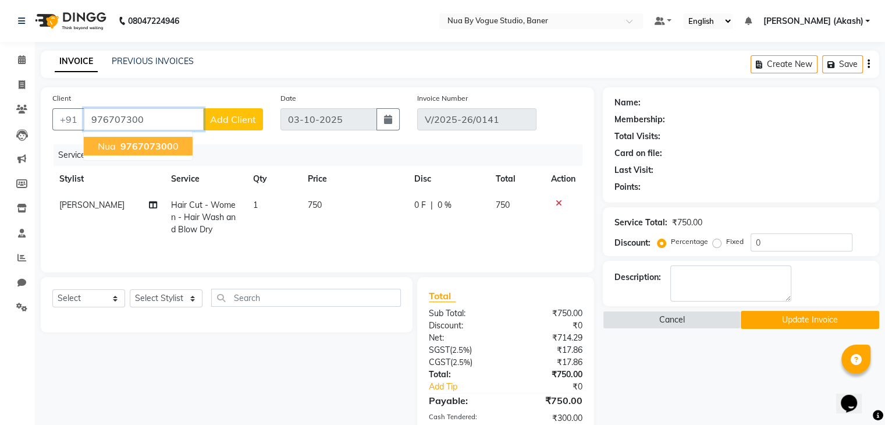
type input "976707300"
click at [234, 119] on span "Add Client" at bounding box center [233, 120] width 46 height 12
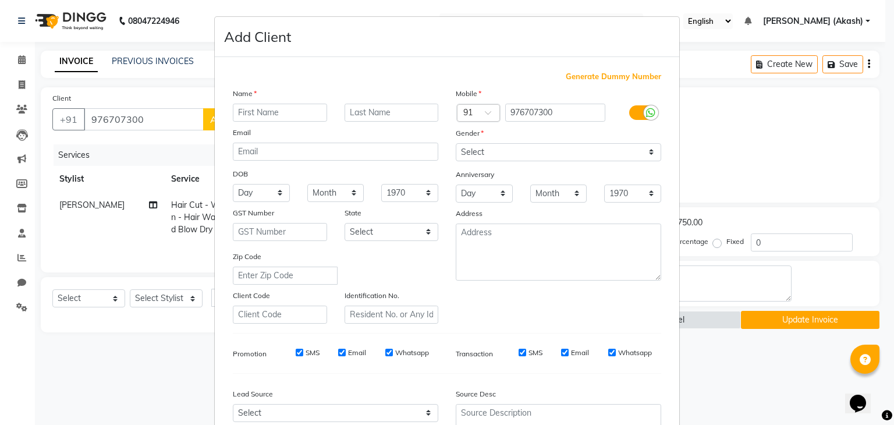
click at [141, 122] on ngb-modal-window "Add Client Generate Dummy Number Name Email DOB Day 01 02 03 04 05 06 07 08 09 …" at bounding box center [447, 212] width 894 height 425
click at [151, 119] on ngb-modal-window "Add Client Generate Dummy Number Name Email DOB Day 01 02 03 04 05 06 07 08 09 …" at bounding box center [447, 212] width 894 height 425
click at [706, 124] on ngb-modal-window "Add Client Generate Dummy Number Name Email DOB Day 01 02 03 04 05 06 07 08 09 …" at bounding box center [447, 212] width 894 height 425
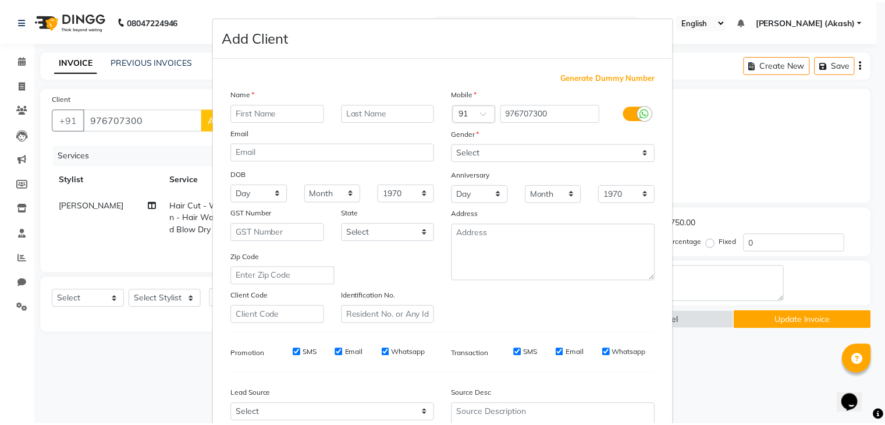
scroll to position [118, 0]
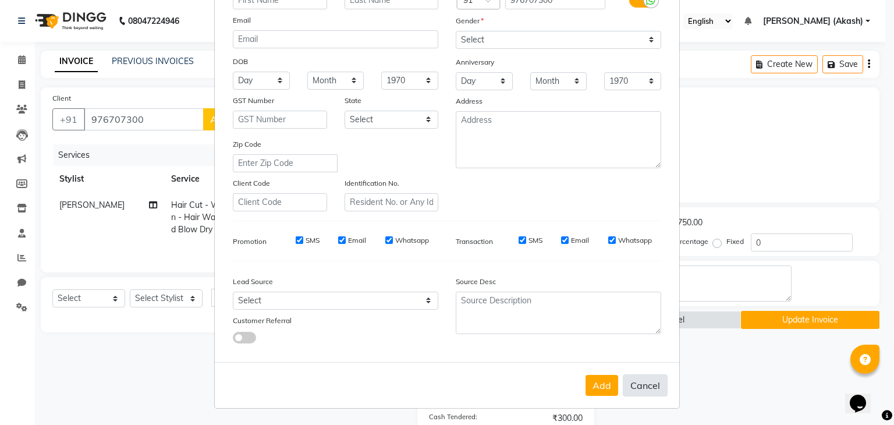
click at [633, 391] on button "Cancel" at bounding box center [645, 385] width 45 height 22
select select
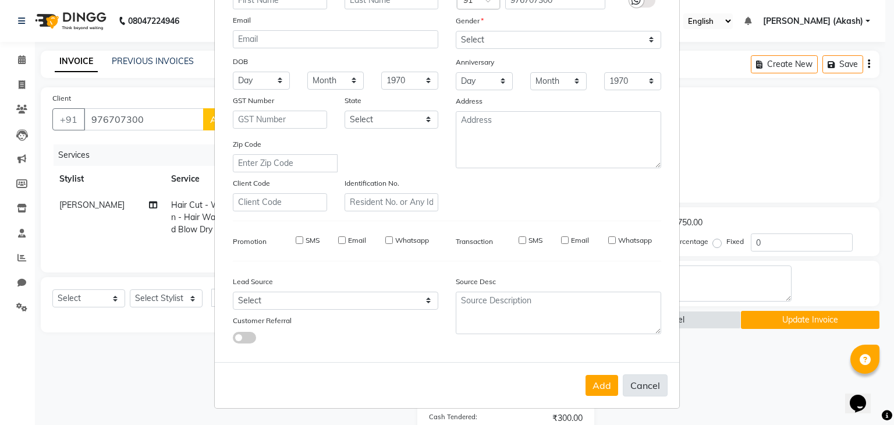
select select
checkbox input "false"
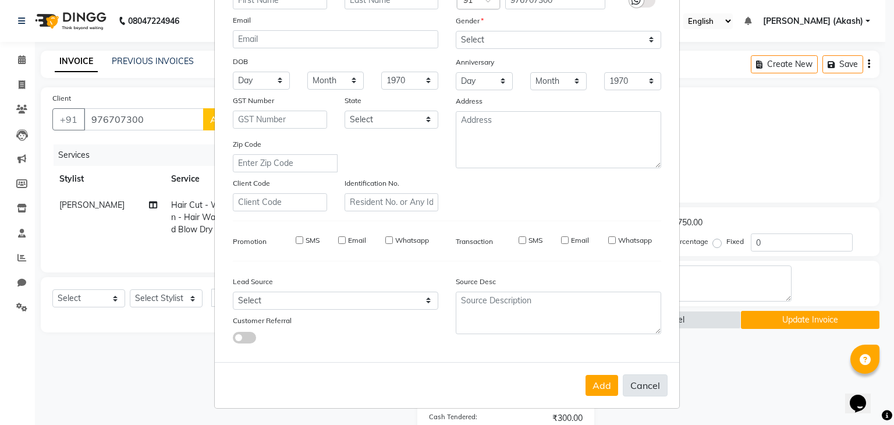
checkbox input "false"
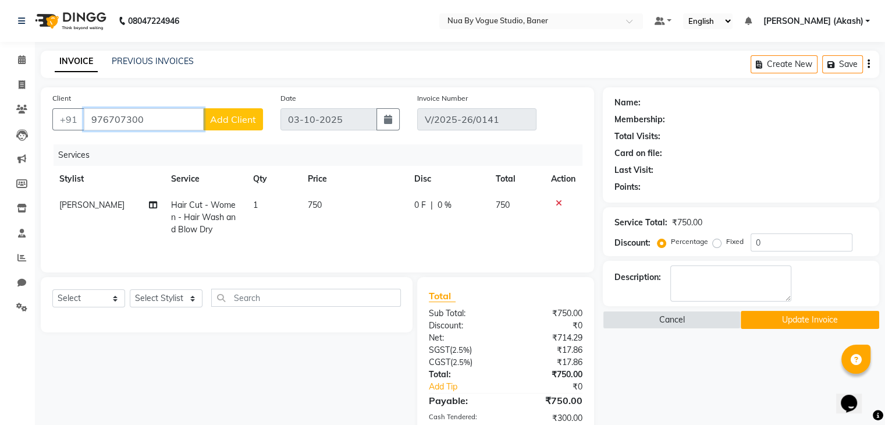
click at [180, 120] on input "976707300" at bounding box center [144, 119] width 120 height 22
type input "9"
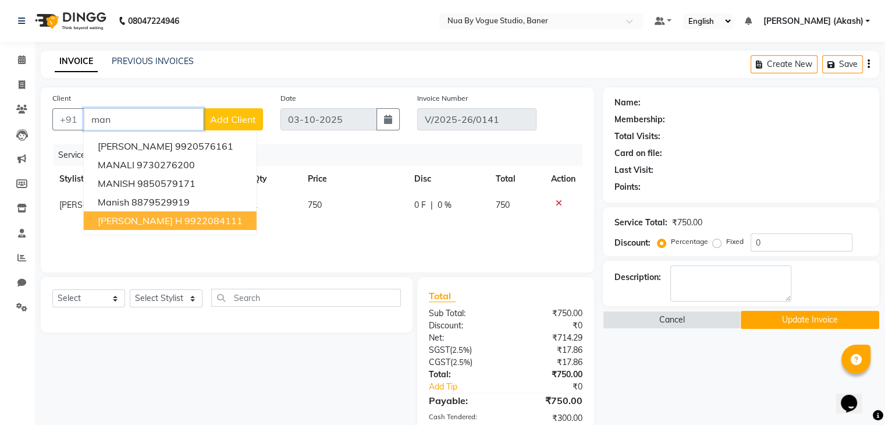
click at [185, 218] on ngb-highlight "9922084111" at bounding box center [214, 221] width 58 height 12
type input "9922084111"
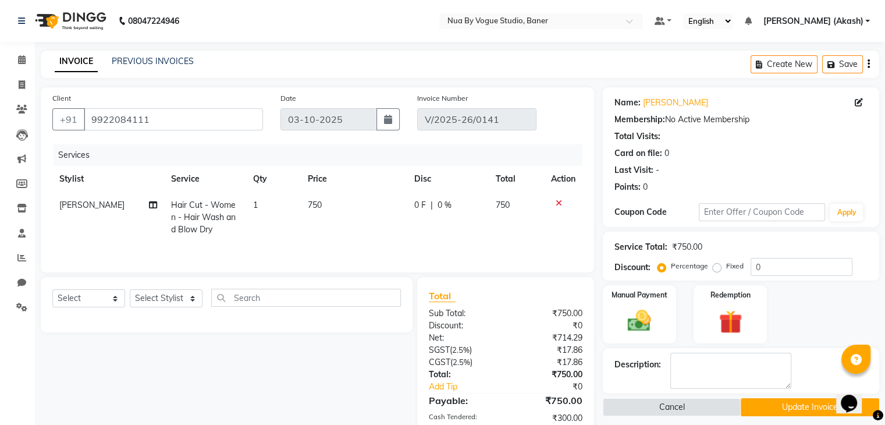
scroll to position [83, 0]
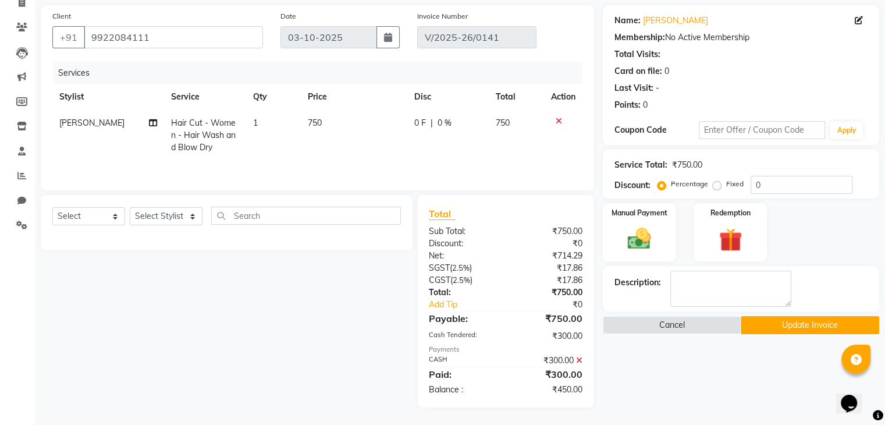
click at [785, 316] on button "Update Invoice" at bounding box center [810, 325] width 139 height 18
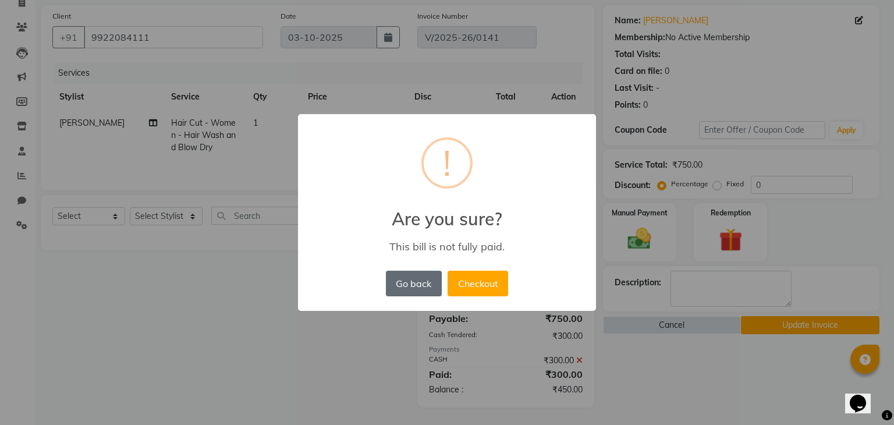
click at [422, 282] on button "Go back" at bounding box center [414, 284] width 56 height 26
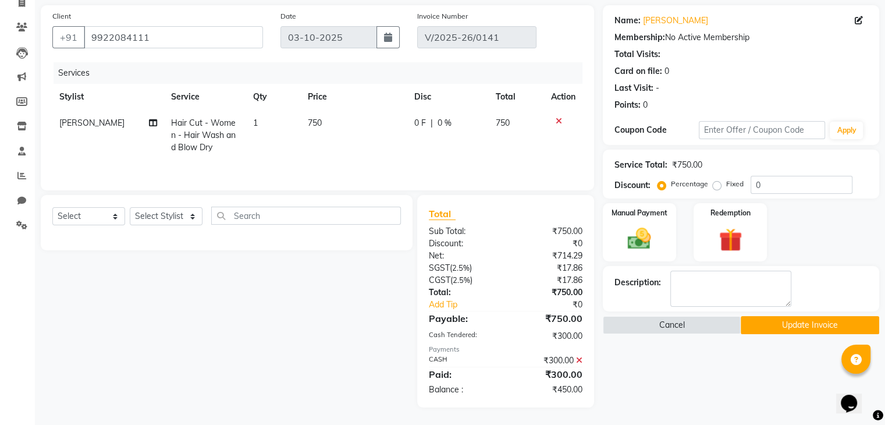
click at [577, 361] on icon at bounding box center [579, 360] width 6 height 8
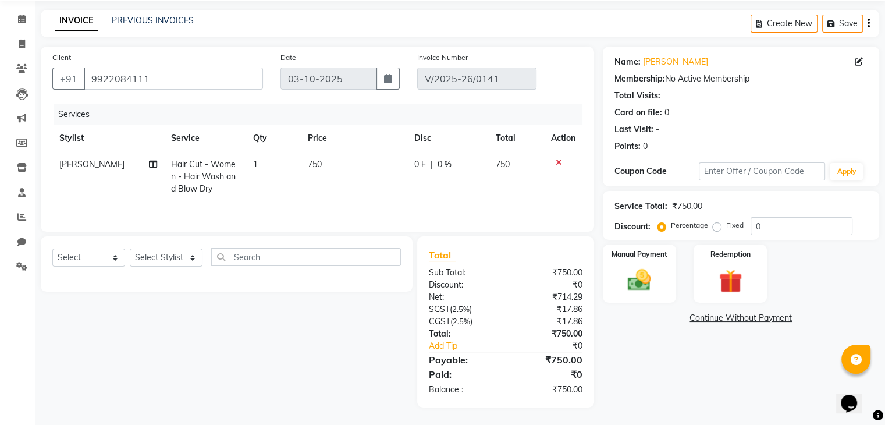
scroll to position [41, 0]
click at [417, 166] on span "0 F" at bounding box center [420, 164] width 12 height 12
select select "89263"
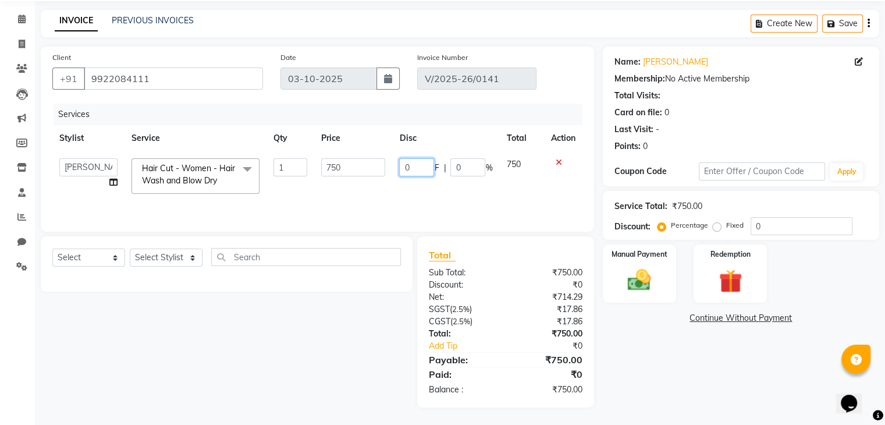
click at [418, 165] on input "0" at bounding box center [416, 167] width 35 height 18
type input "450"
click at [422, 180] on td "450 F | 0 %" at bounding box center [445, 175] width 107 height 49
select select "89263"
click at [655, 273] on img at bounding box center [639, 281] width 39 height 28
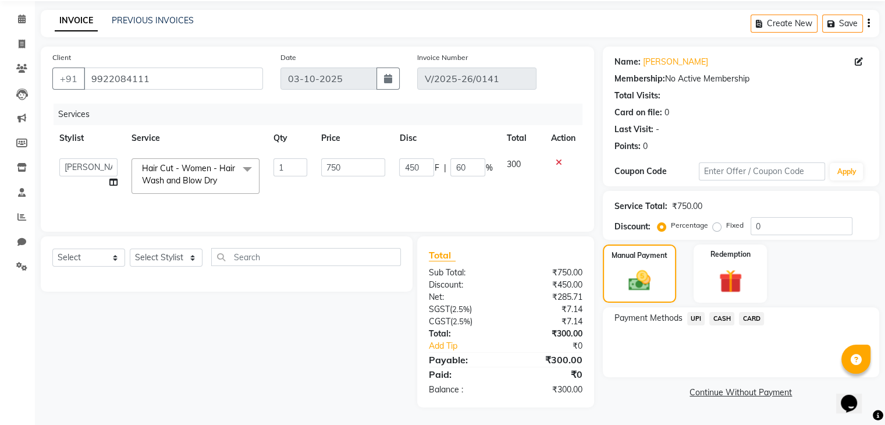
click at [718, 316] on span "CASH" at bounding box center [722, 318] width 25 height 13
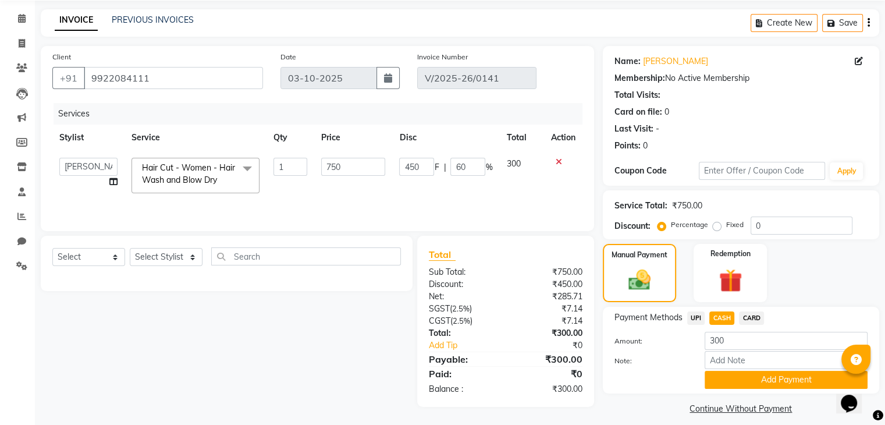
scroll to position [52, 0]
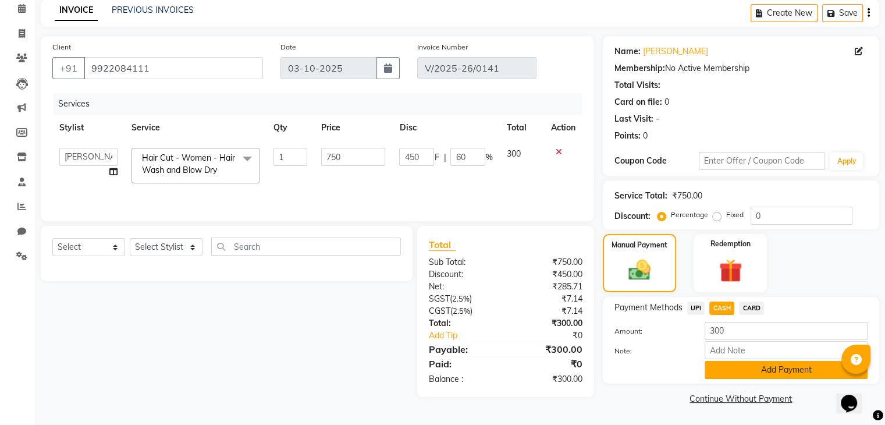
click at [719, 370] on button "Add Payment" at bounding box center [786, 370] width 163 height 18
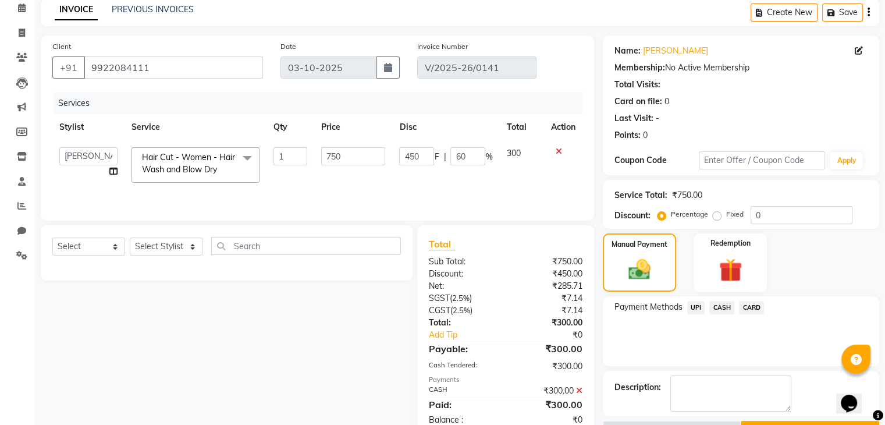
scroll to position [82, 0]
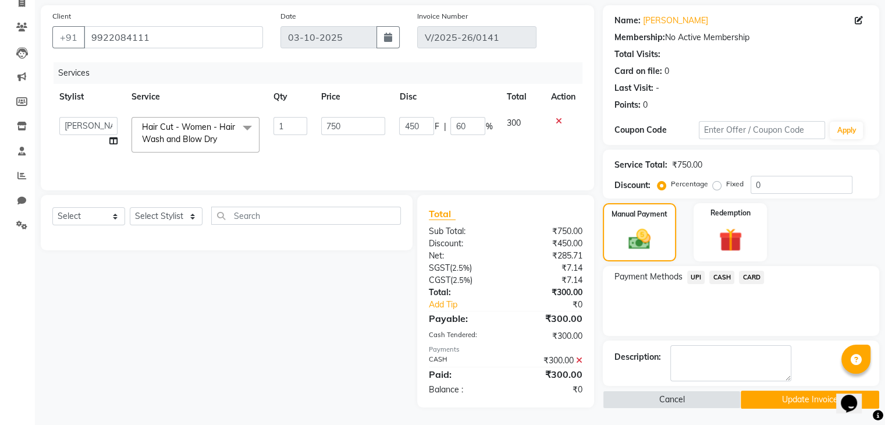
click at [768, 393] on button "Update Invoice" at bounding box center [810, 400] width 139 height 18
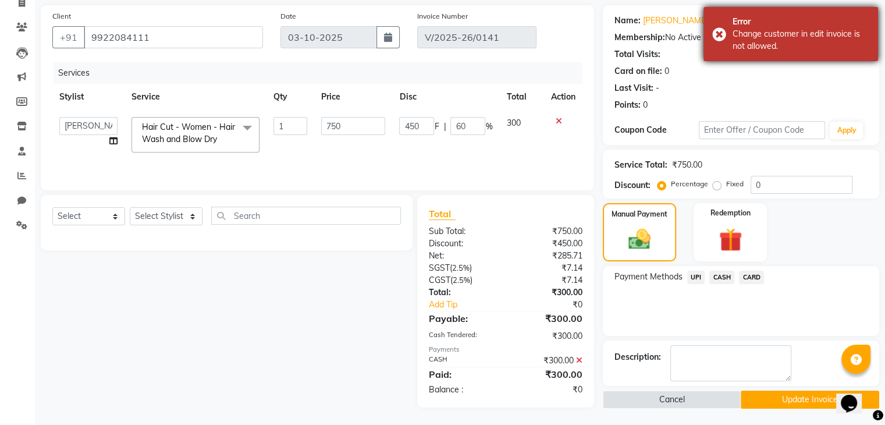
click at [754, 34] on div "Change customer in edit invoice is not allowed." at bounding box center [801, 40] width 137 height 24
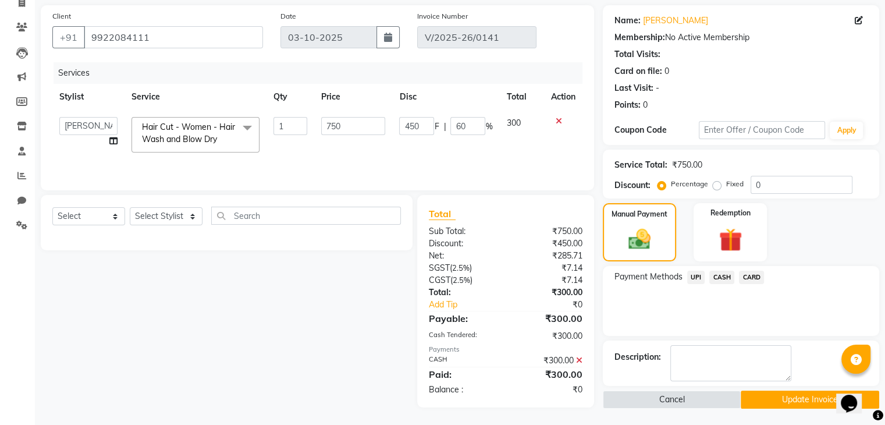
scroll to position [0, 0]
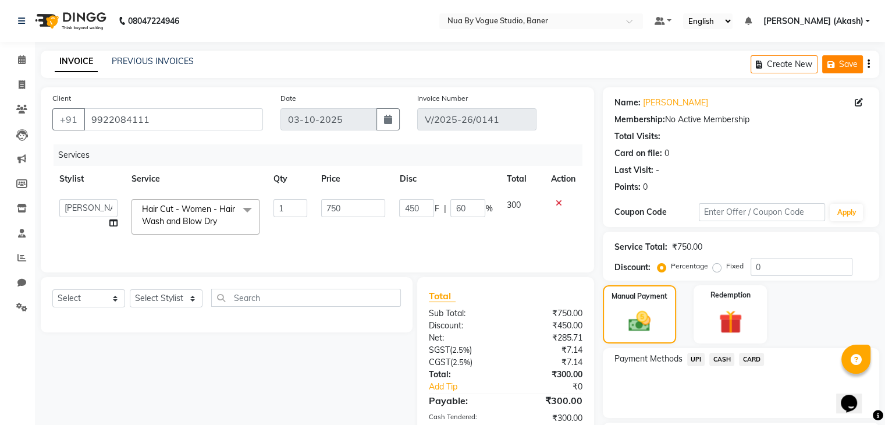
click at [835, 68] on button "Save" at bounding box center [842, 64] width 41 height 18
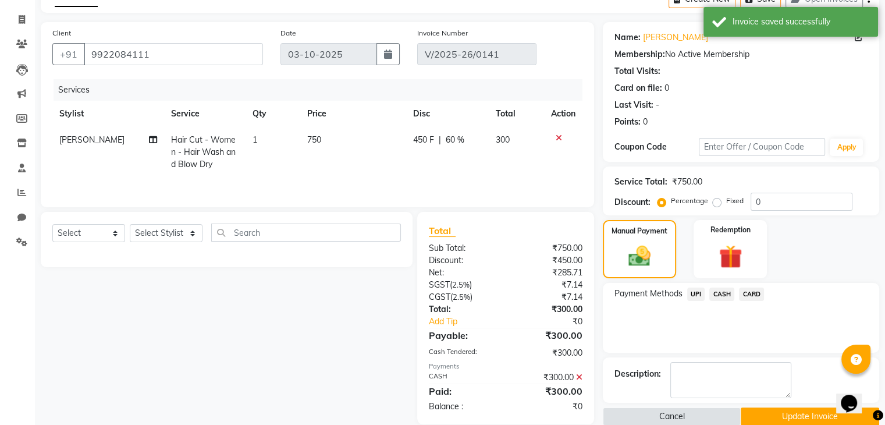
scroll to position [83, 0]
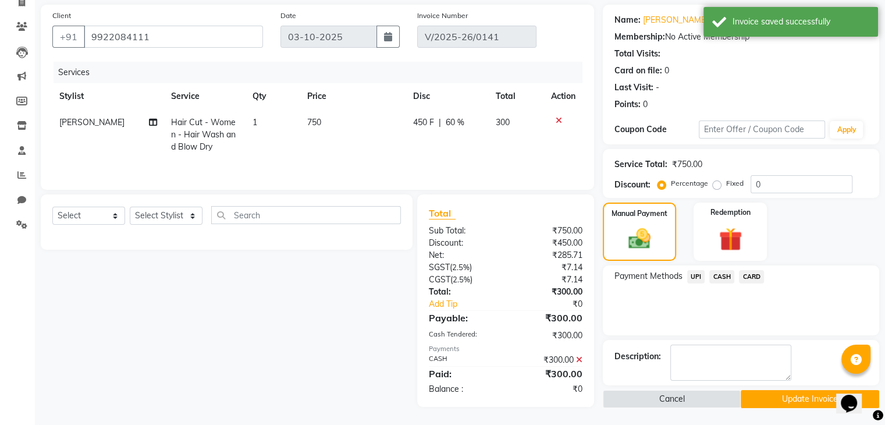
click at [761, 396] on button "Update Invoice" at bounding box center [810, 399] width 139 height 18
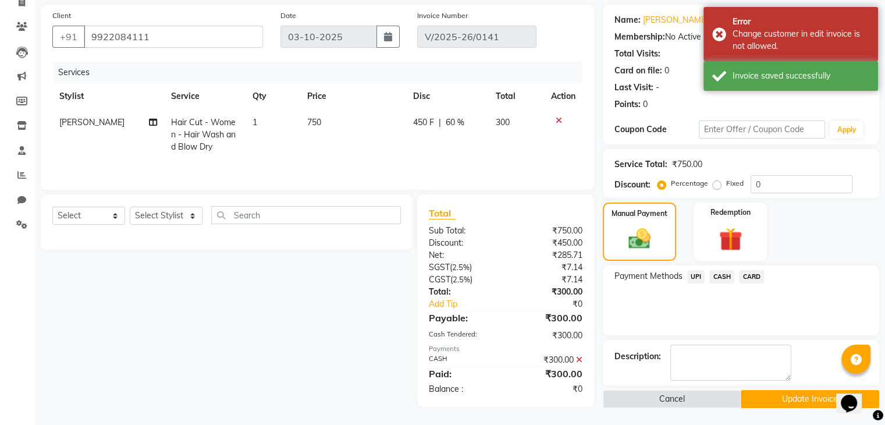
click at [794, 204] on div "Manual Payment Redemption" at bounding box center [741, 232] width 294 height 58
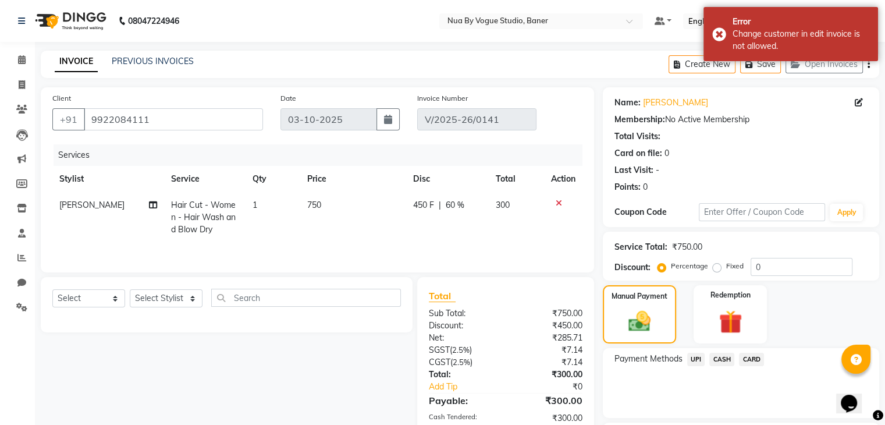
click at [82, 22] on img at bounding box center [70, 21] width 80 height 33
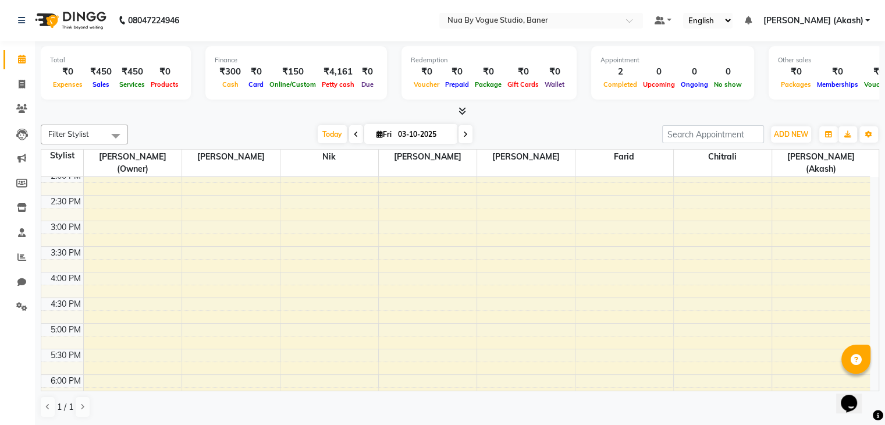
scroll to position [135, 0]
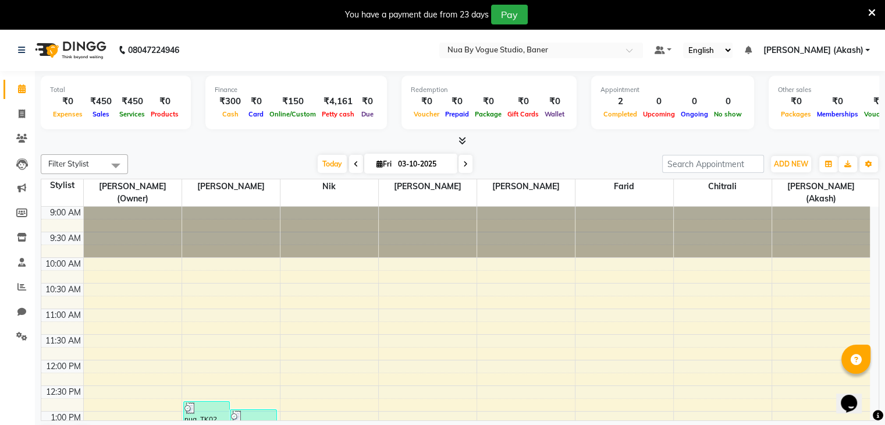
click at [356, 165] on icon at bounding box center [356, 164] width 5 height 7
type input "02-10-2025"
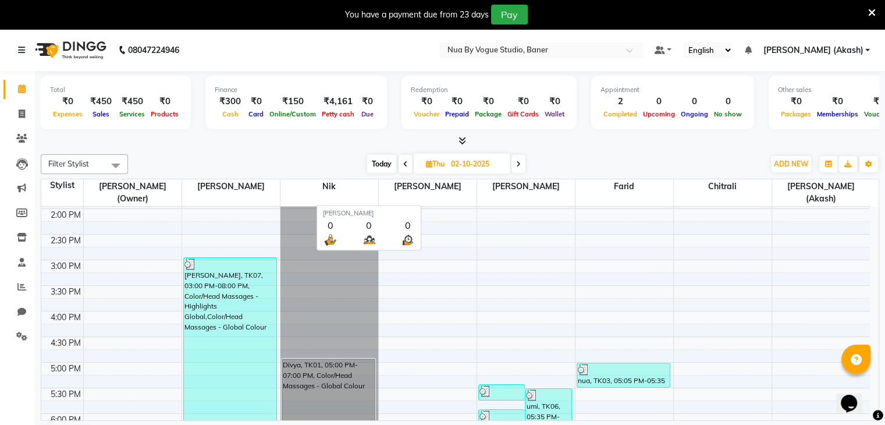
scroll to position [30, 0]
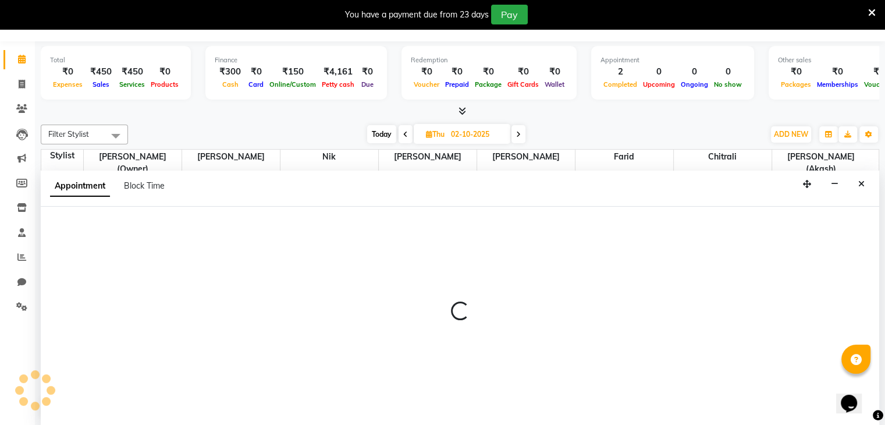
select select "89265"
select select "915"
select select "tentative"
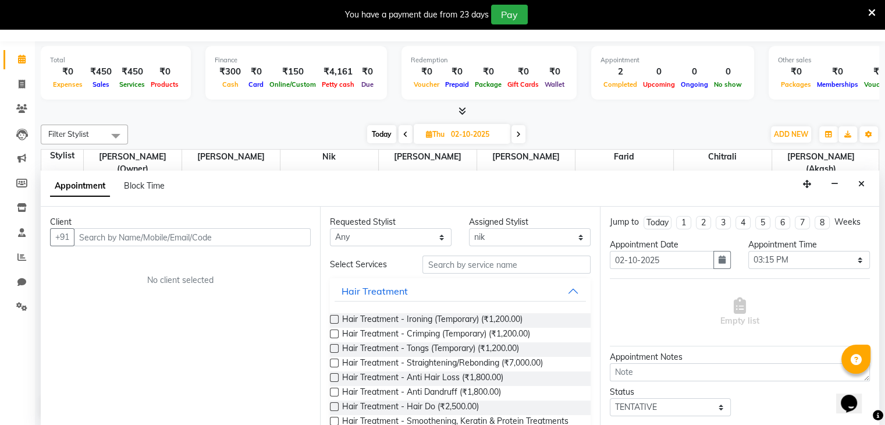
scroll to position [33, 0]
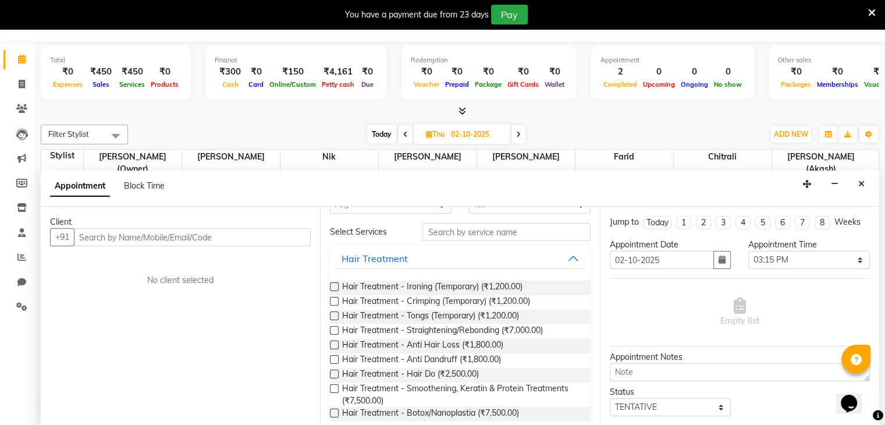
select select "service"
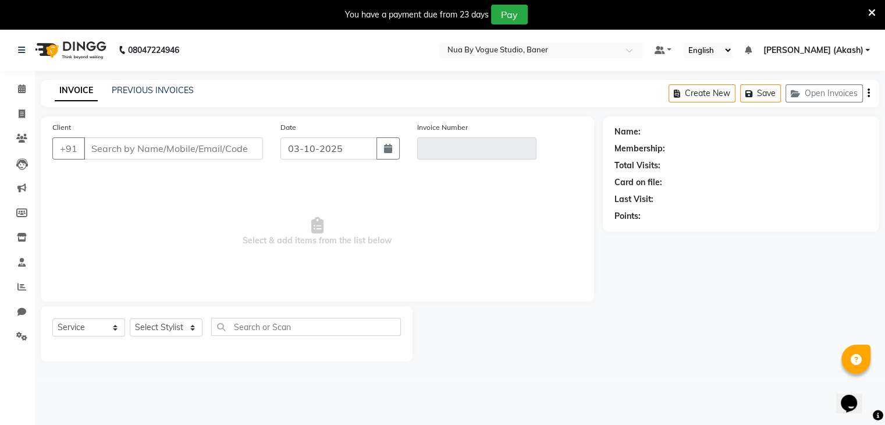
type input "9767073000"
type input "V/2025-26/0141"
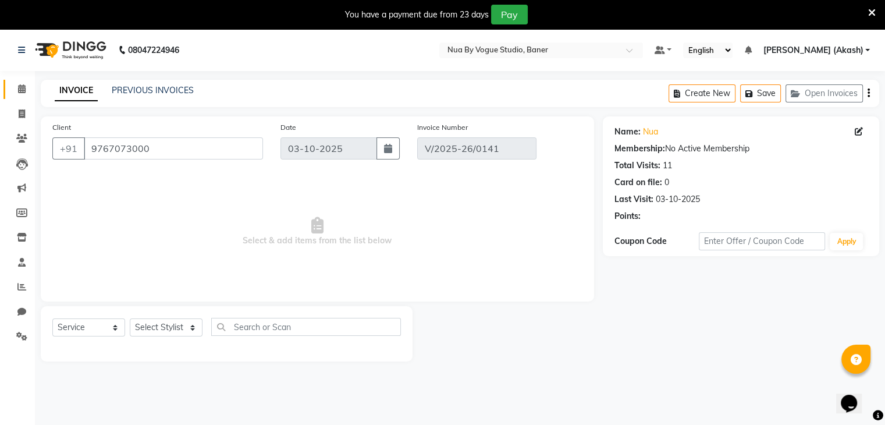
select select "select"
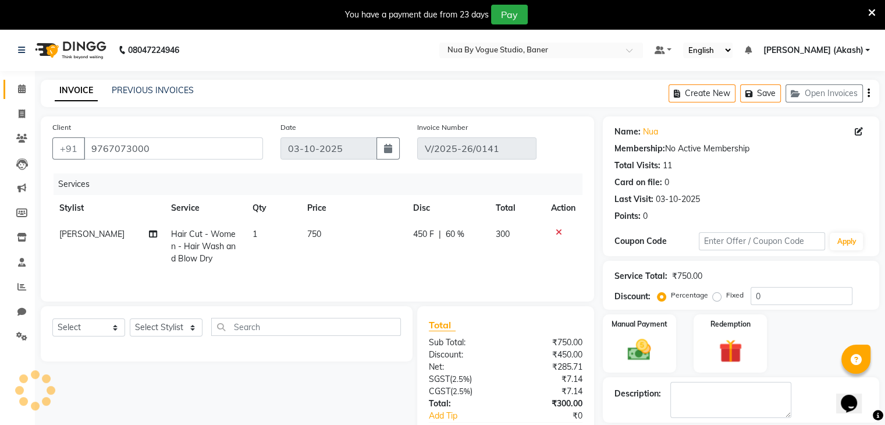
click at [24, 98] on link "Calendar" at bounding box center [17, 89] width 28 height 19
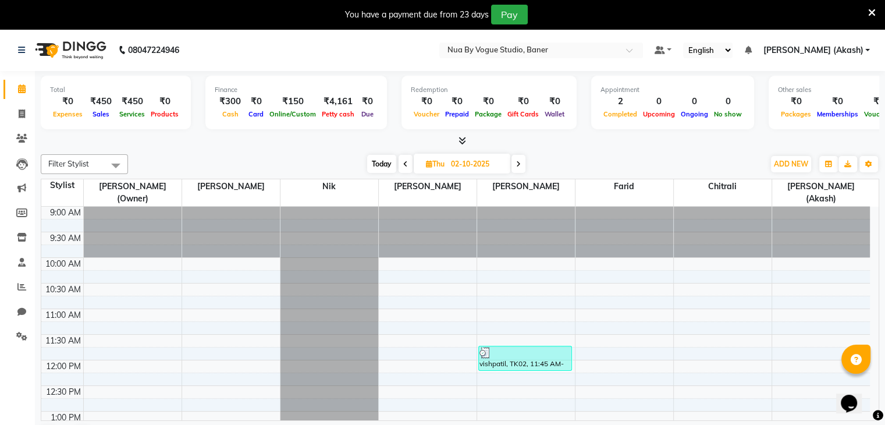
scroll to position [254, 0]
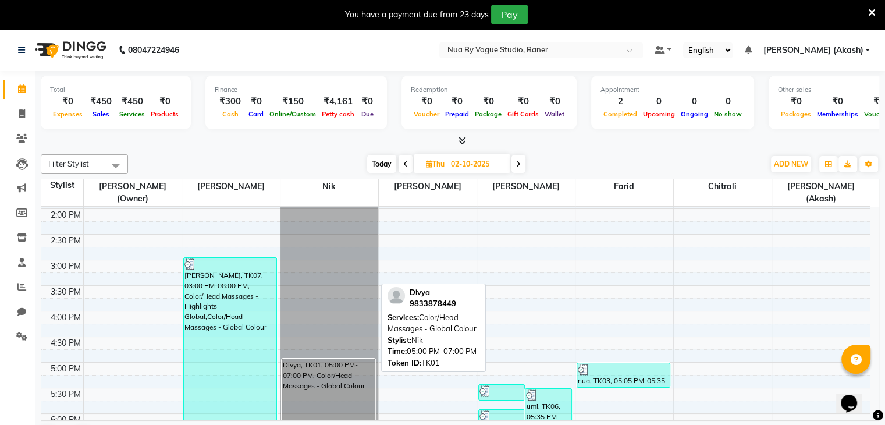
click at [338, 409] on div "Divya, TK01, 05:00 PM-07:00 PM, Color/Head Massages - Global Colour" at bounding box center [328, 409] width 93 height 100
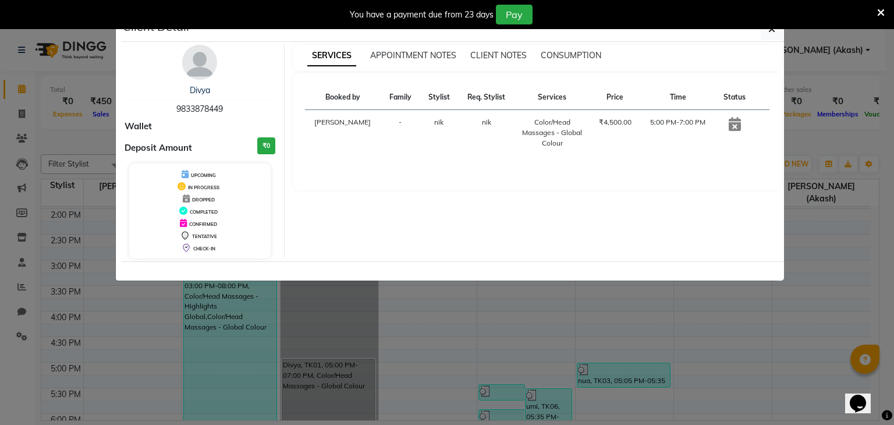
click at [875, 15] on div "You have a payment due from 23 days Pay" at bounding box center [441, 15] width 873 height 20
click at [876, 5] on div "You have a payment due from 23 days Pay" at bounding box center [441, 15] width 873 height 20
click at [883, 16] on icon at bounding box center [881, 13] width 8 height 10
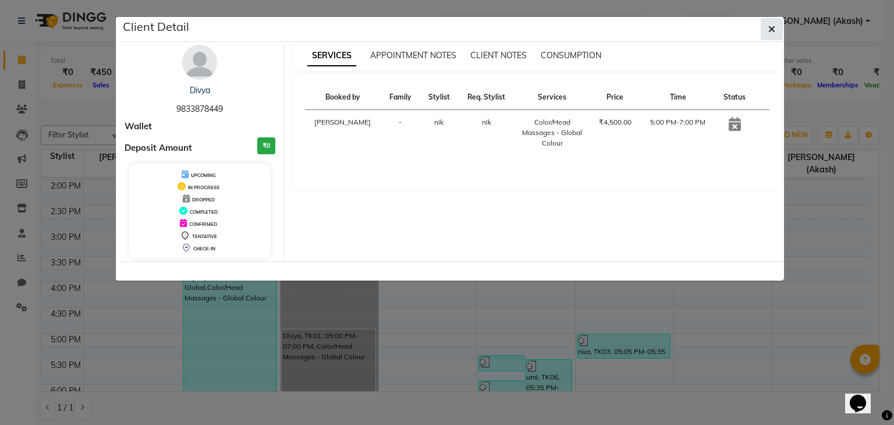
click at [764, 32] on button "button" at bounding box center [772, 29] width 22 height 22
